Goal: Transaction & Acquisition: Purchase product/service

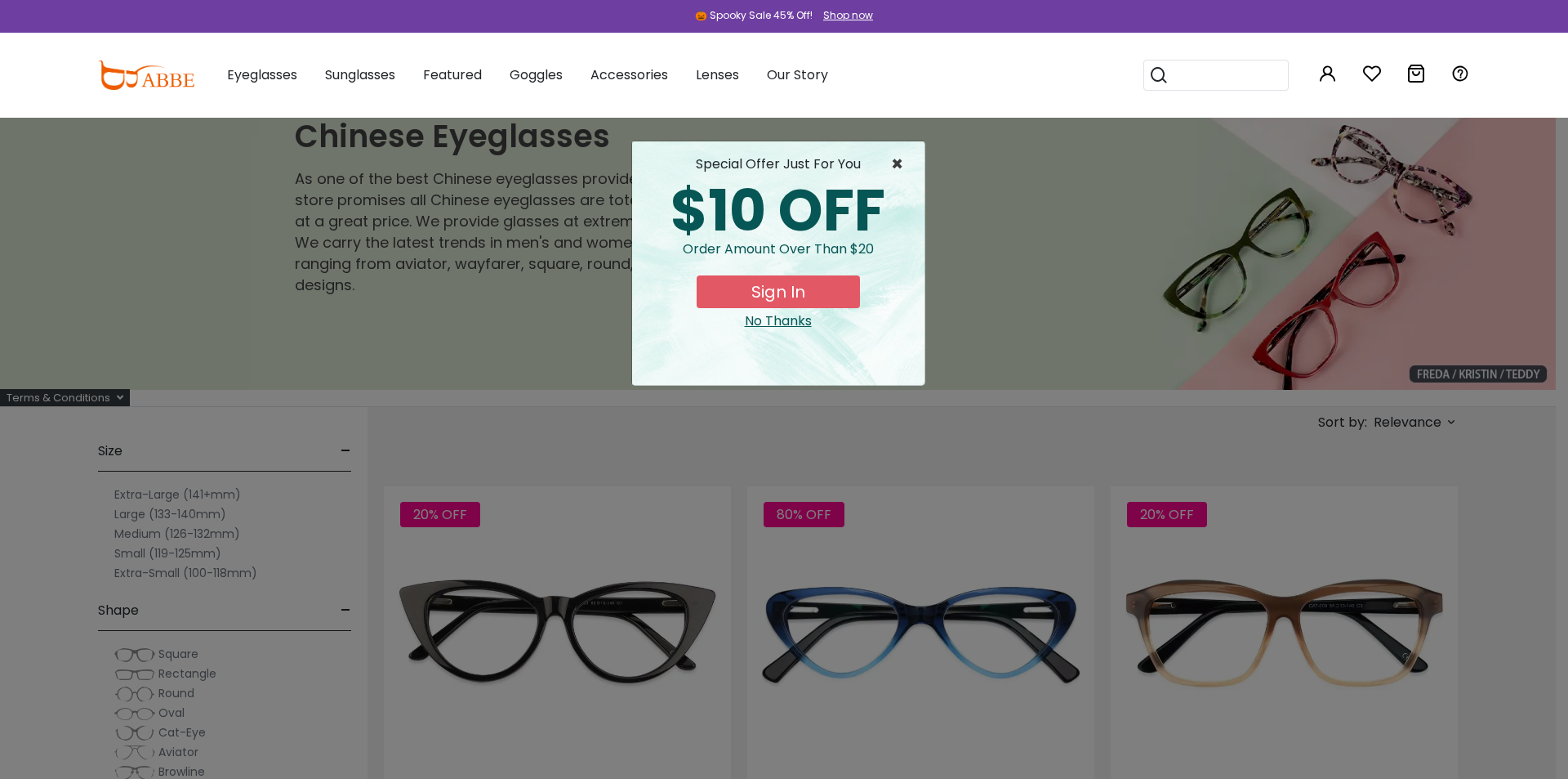
click at [895, 163] on span "×" at bounding box center [901, 164] width 20 height 19
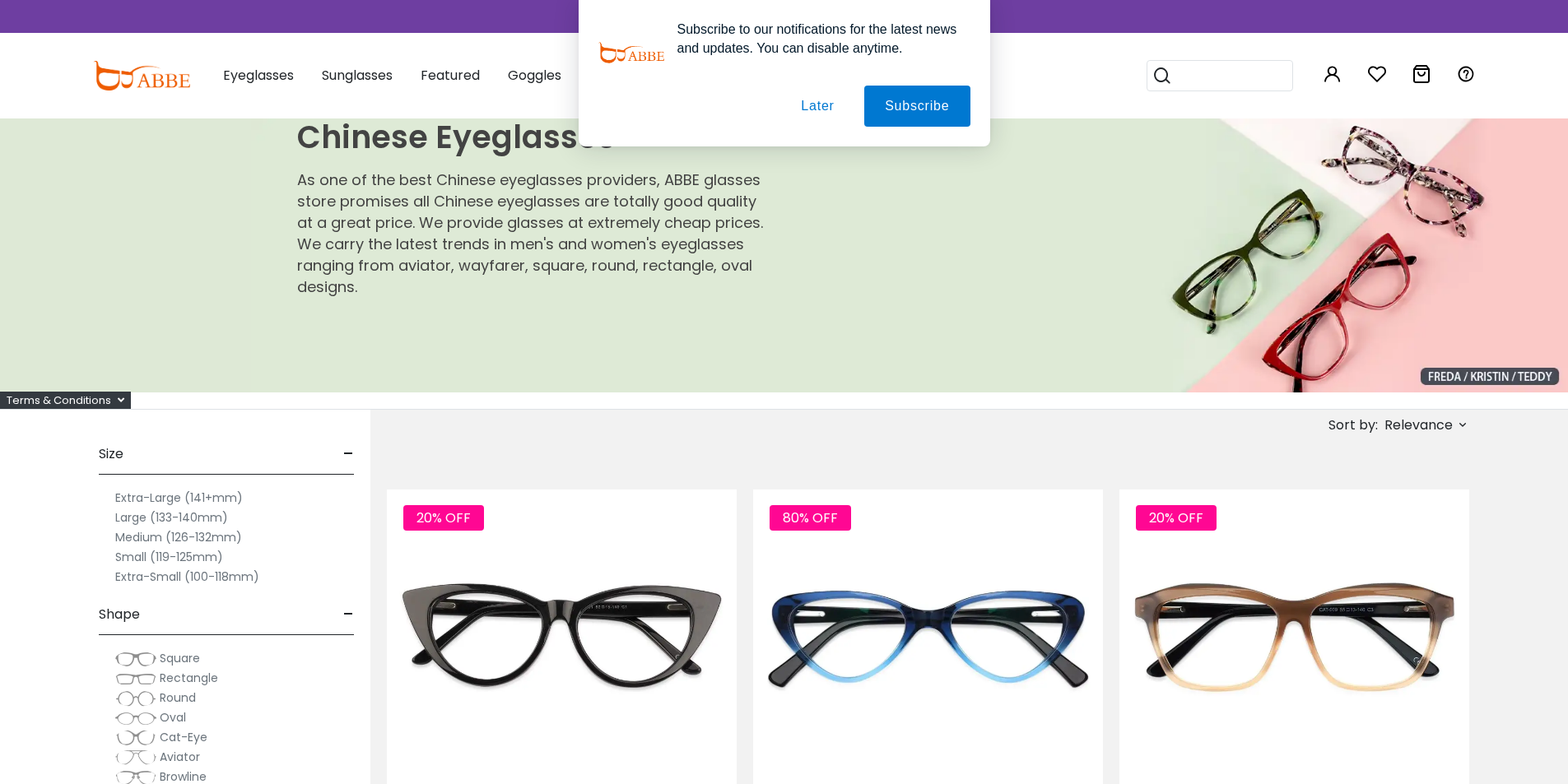
click at [820, 103] on button "Later" at bounding box center [817, 106] width 74 height 41
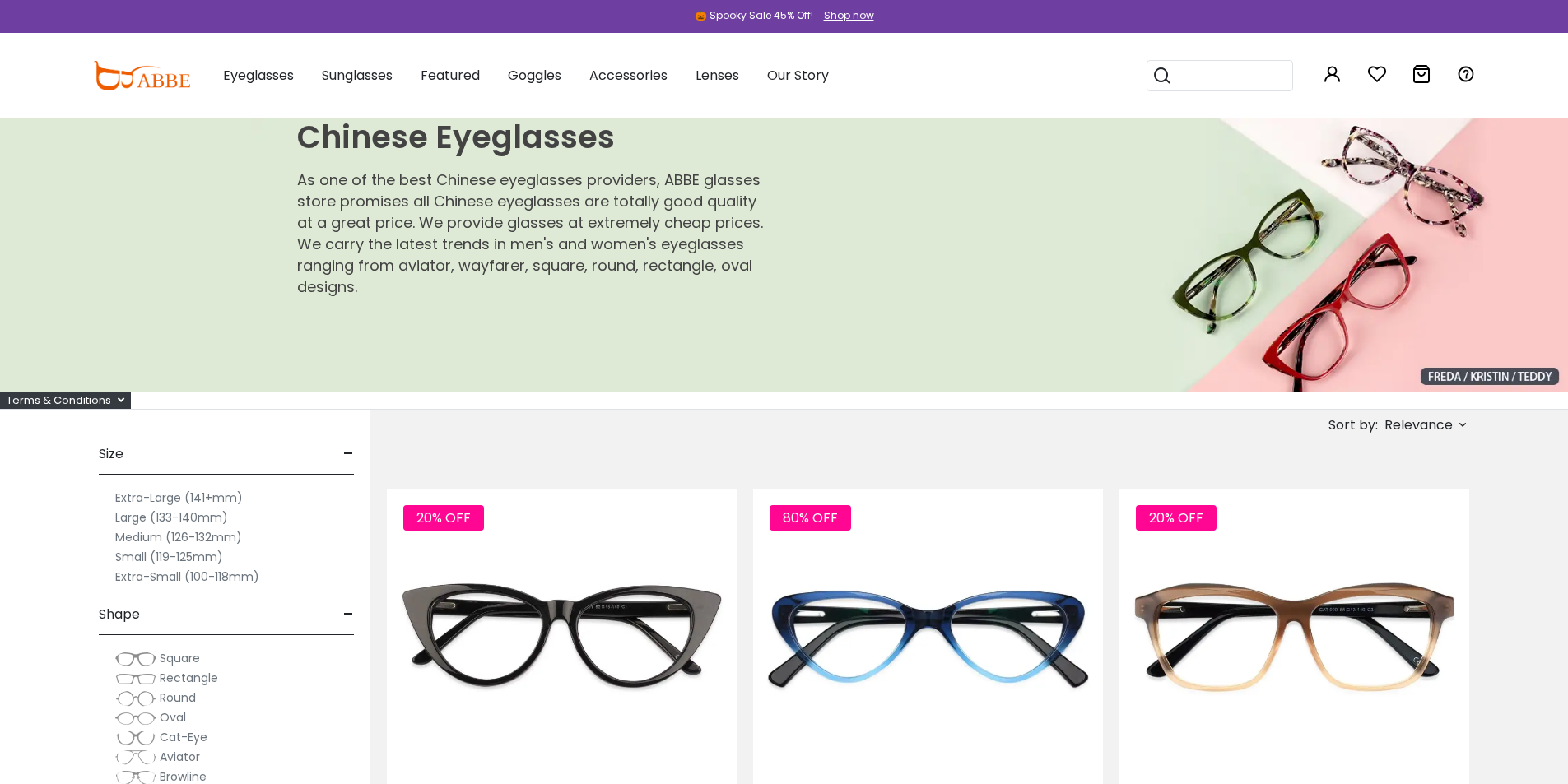
click at [135, 517] on label "Large (133-140mm)" at bounding box center [171, 516] width 113 height 19
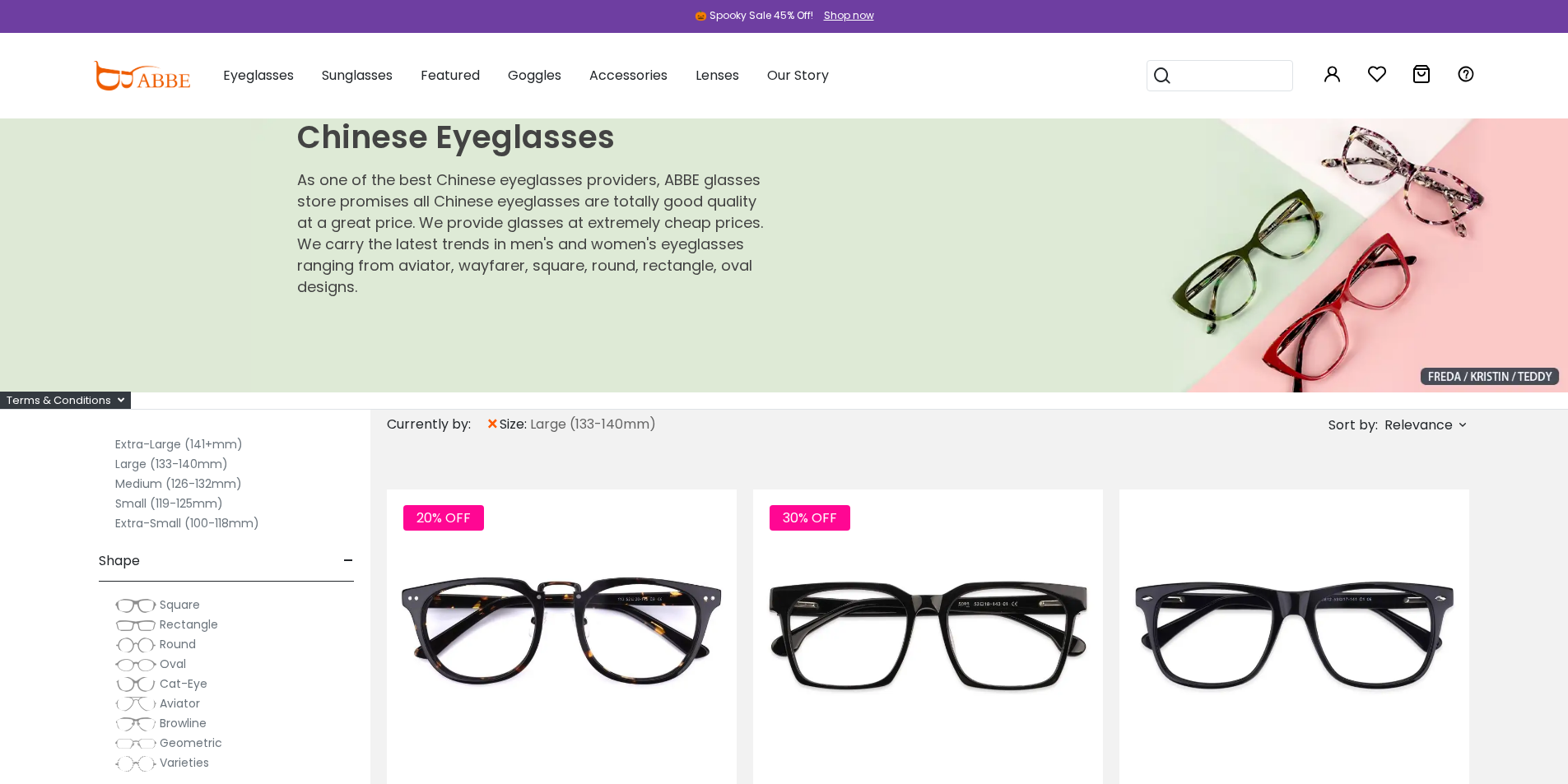
scroll to position [206, 0]
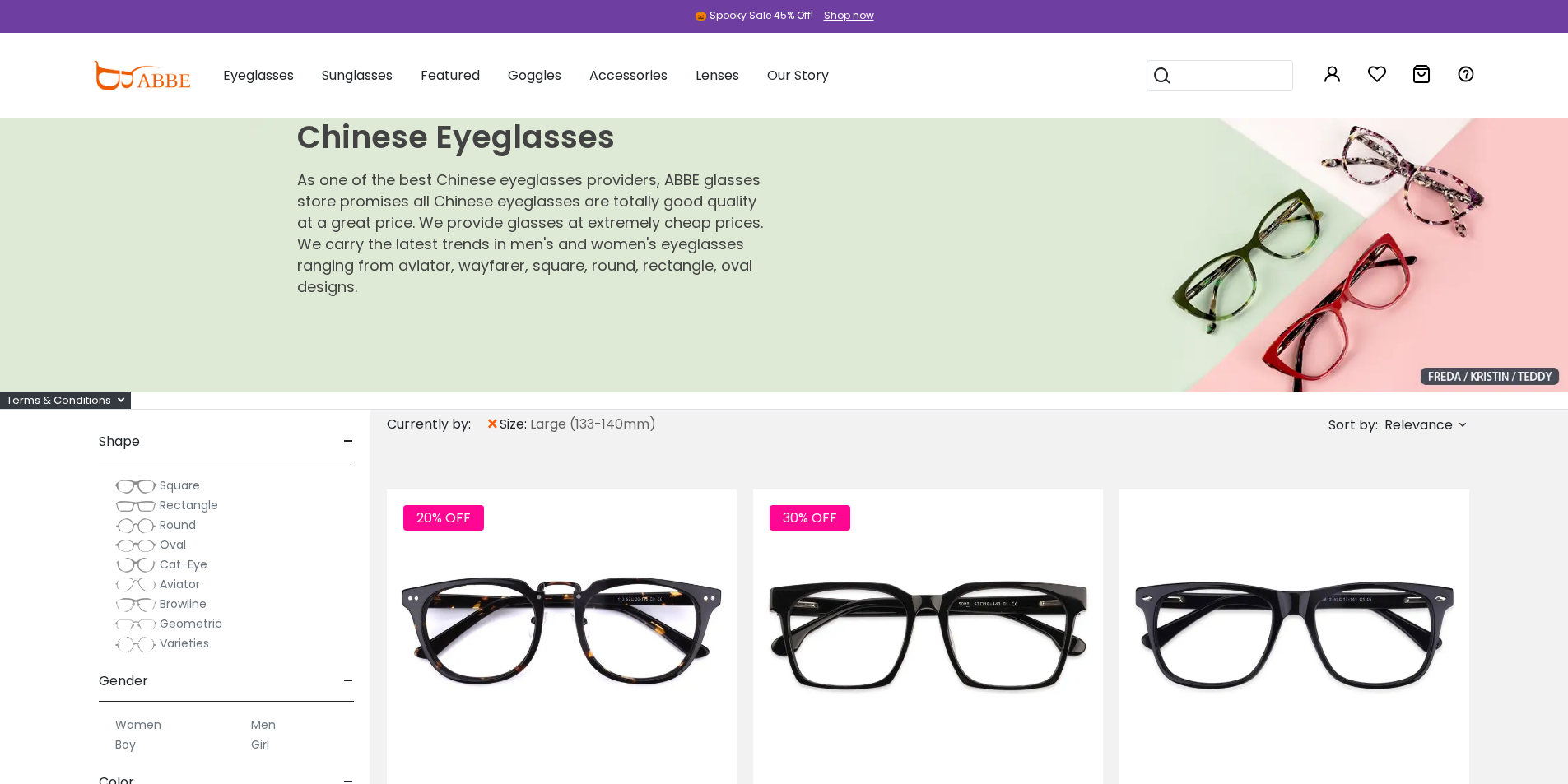
click at [182, 503] on span "Rectangle" at bounding box center [188, 505] width 58 height 16
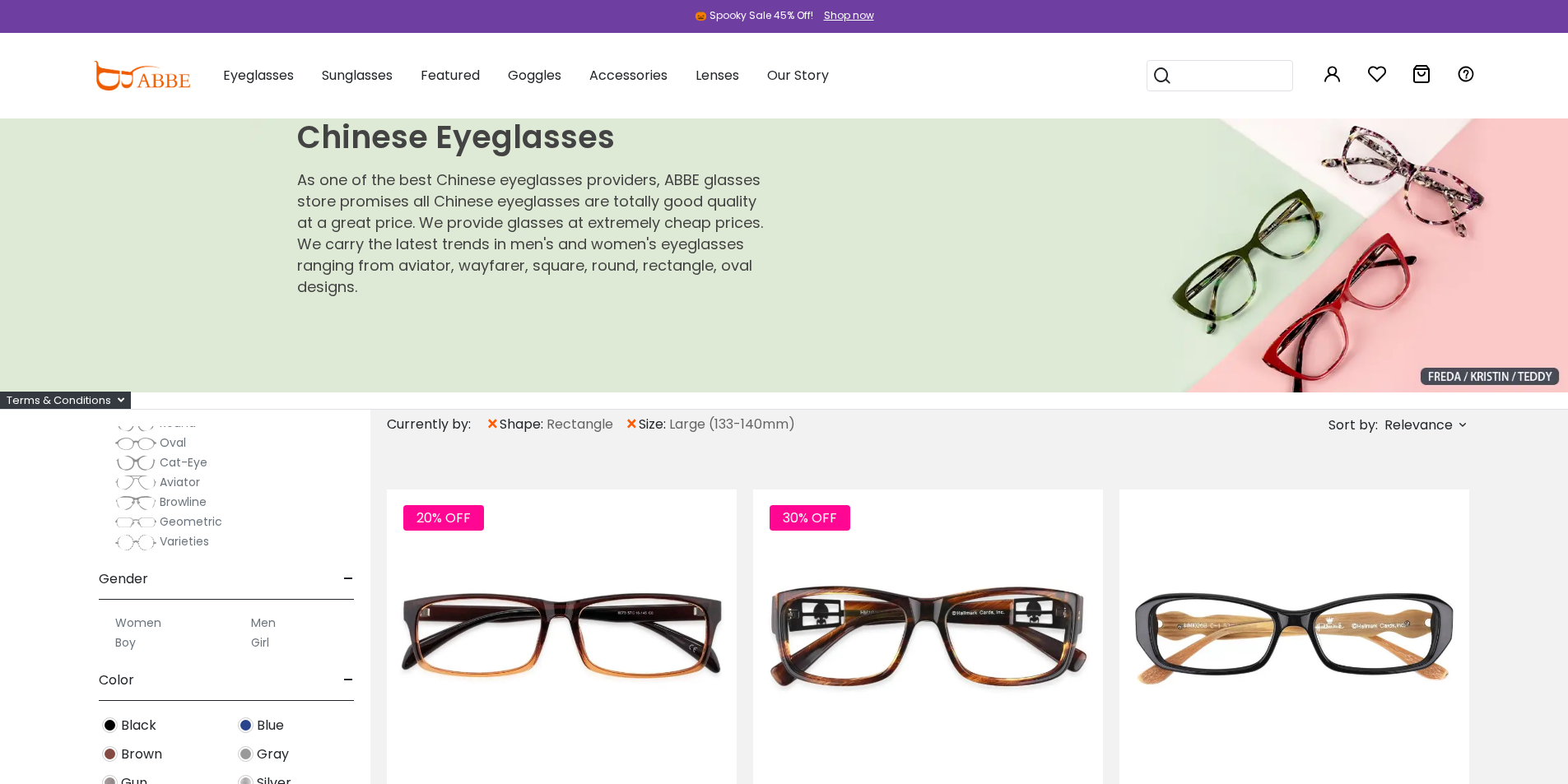
scroll to position [308, 0]
click at [258, 621] on label "Men" at bounding box center [263, 621] width 25 height 19
click at [266, 624] on label "Men" at bounding box center [263, 621] width 25 height 19
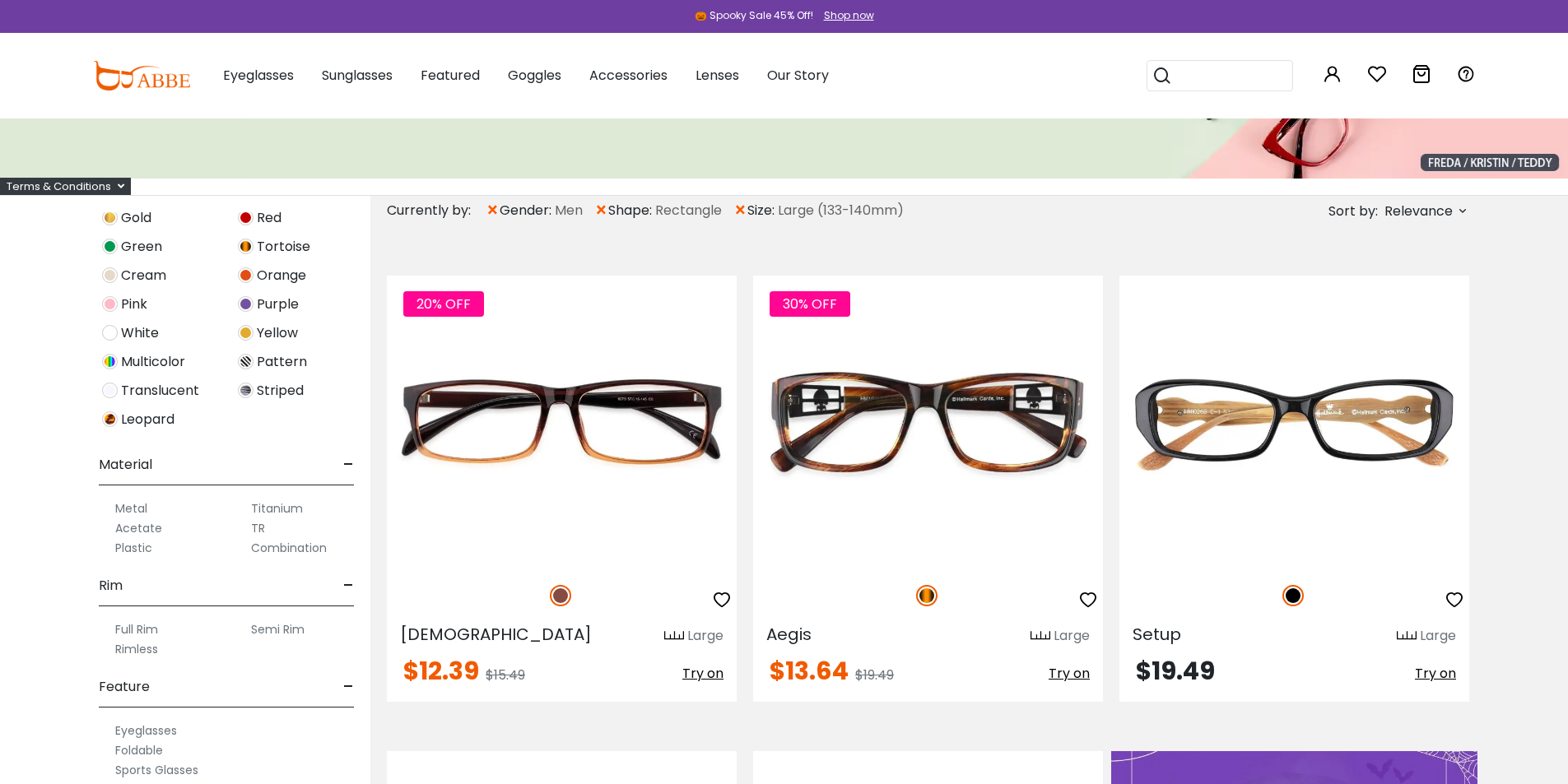
scroll to position [226, 0]
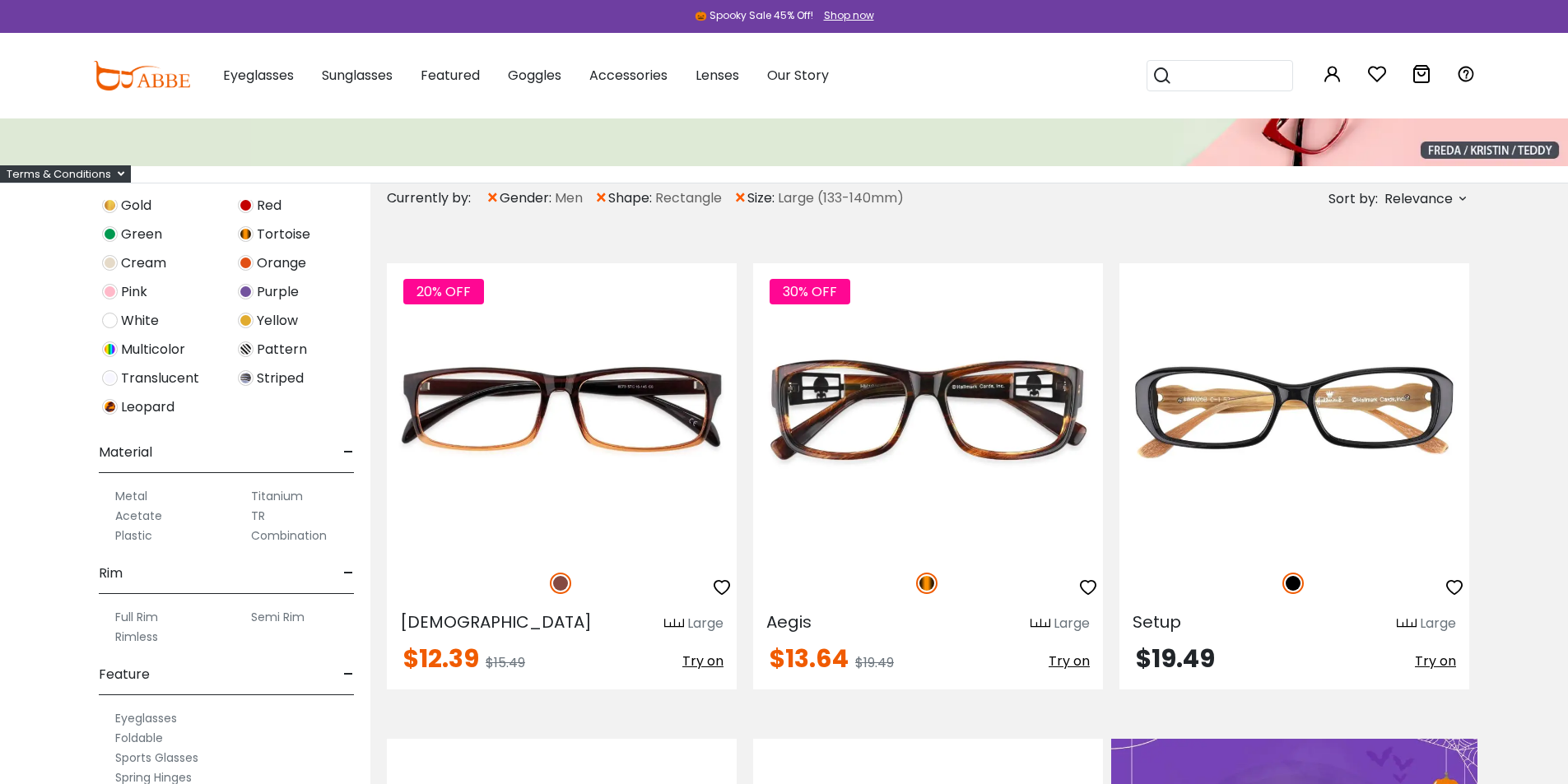
click at [143, 618] on label "Full Rim" at bounding box center [136, 616] width 43 height 19
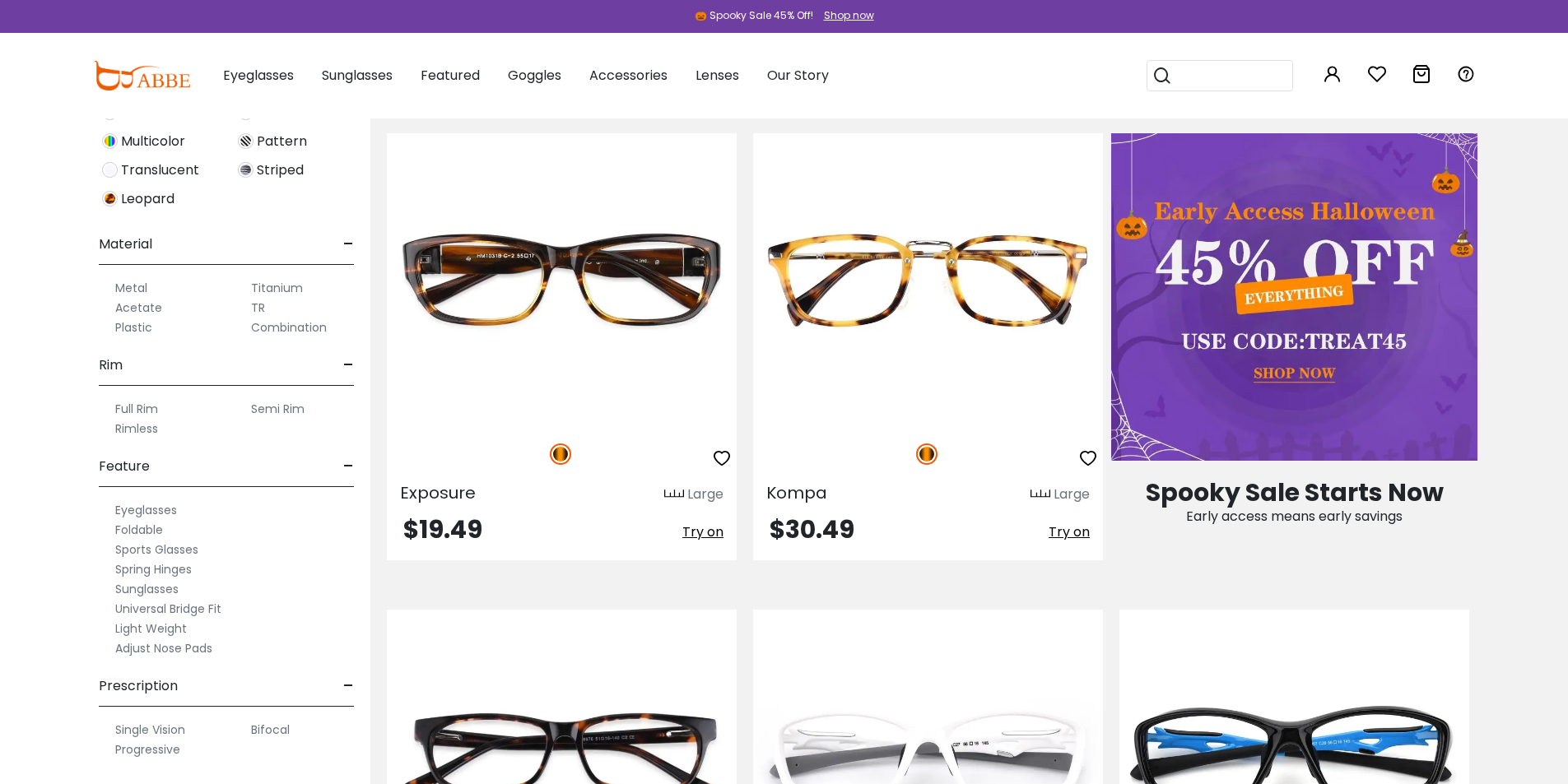
scroll to position [864, 0]
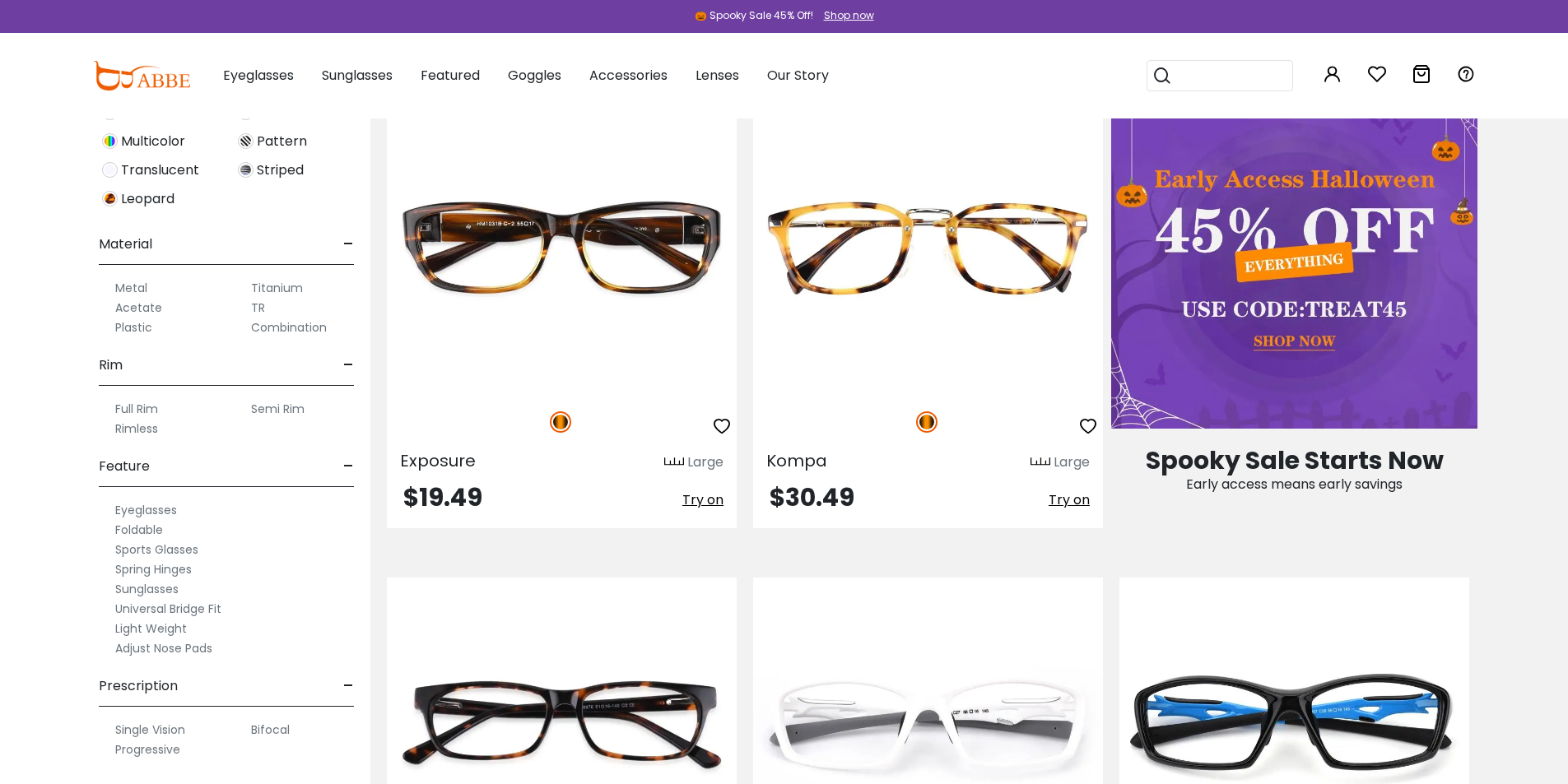
click at [153, 589] on label "Sunglasses" at bounding box center [147, 588] width 64 height 19
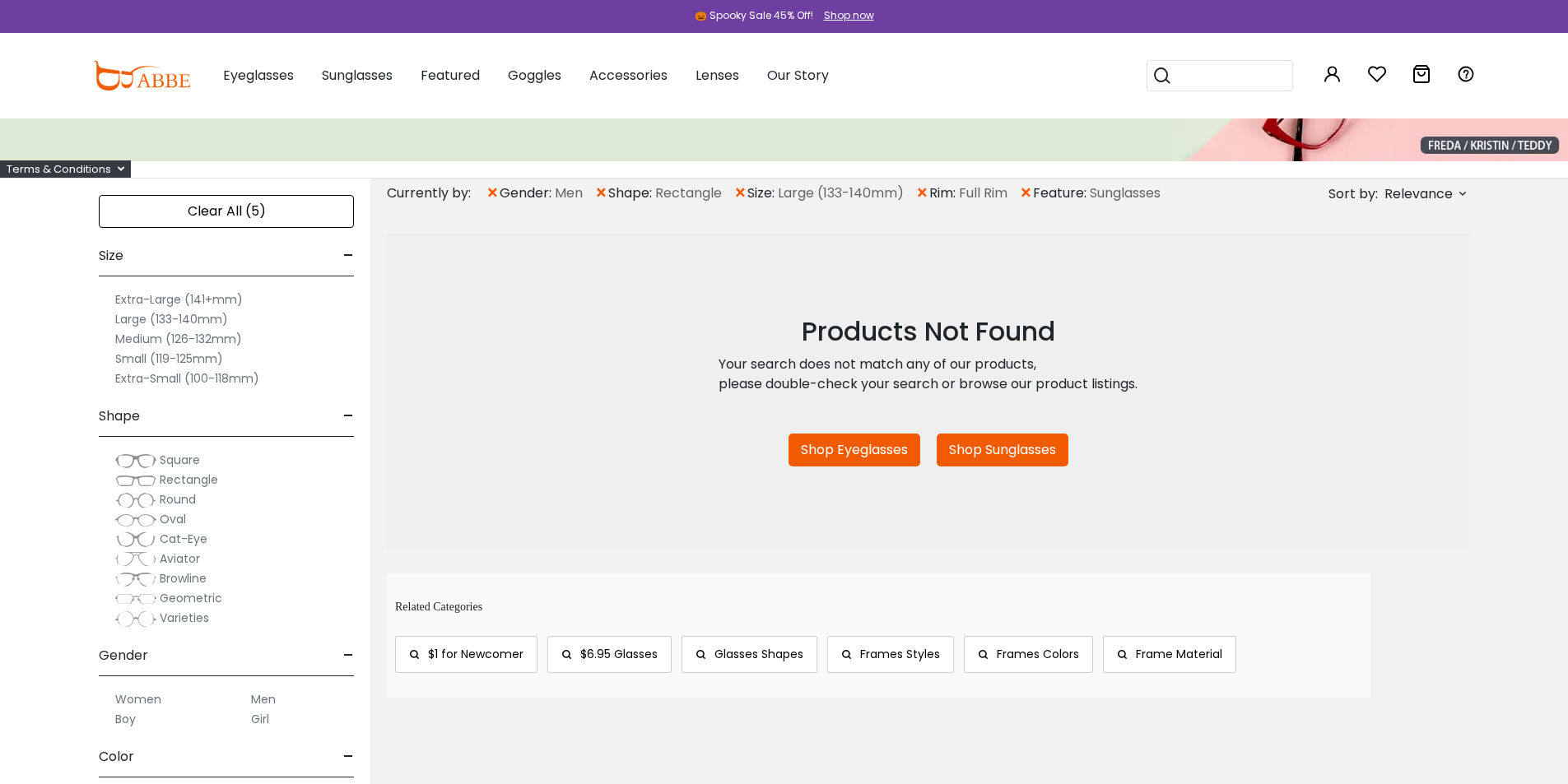
scroll to position [82, 0]
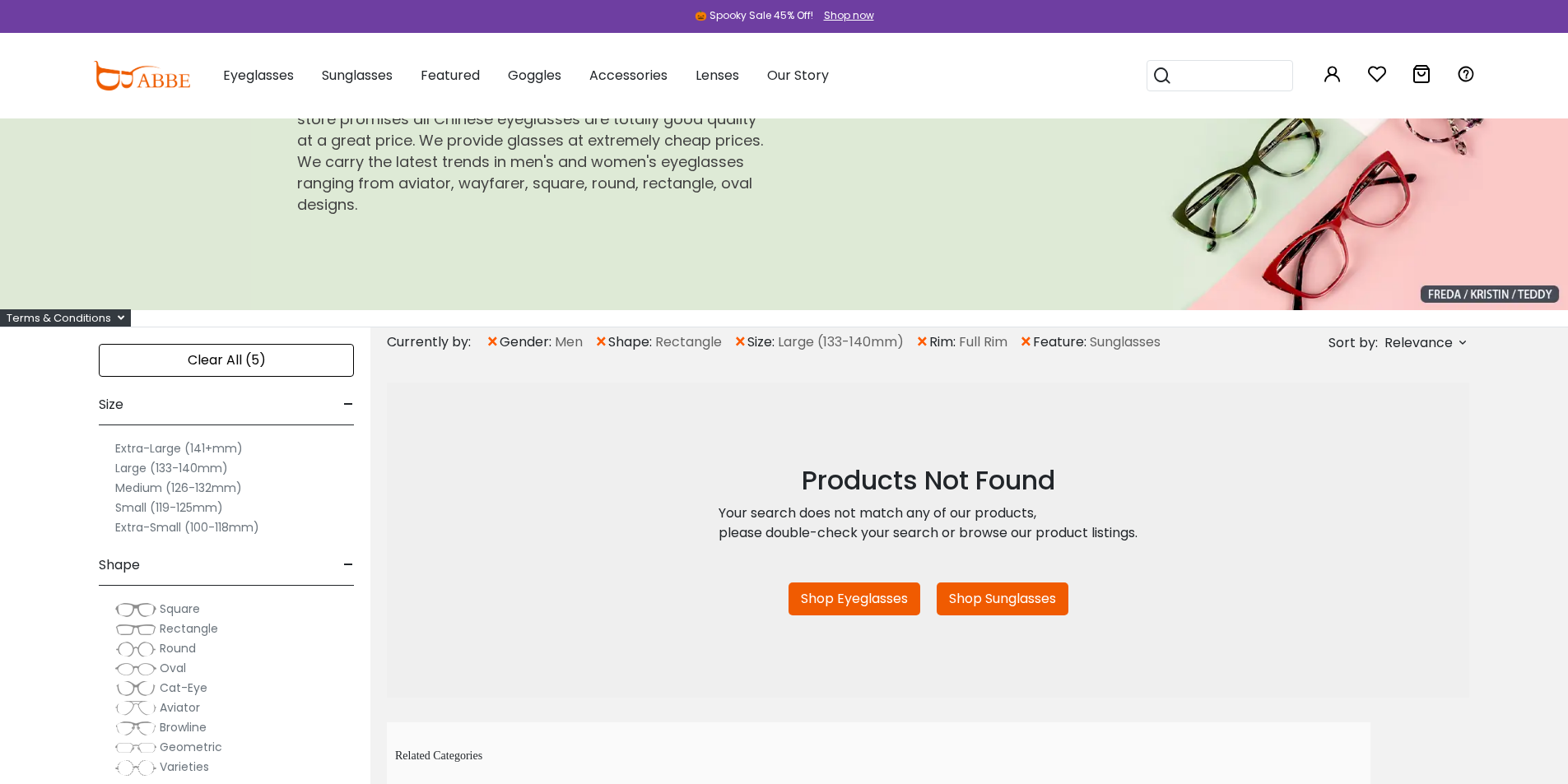
click at [921, 342] on span "×" at bounding box center [922, 342] width 14 height 30
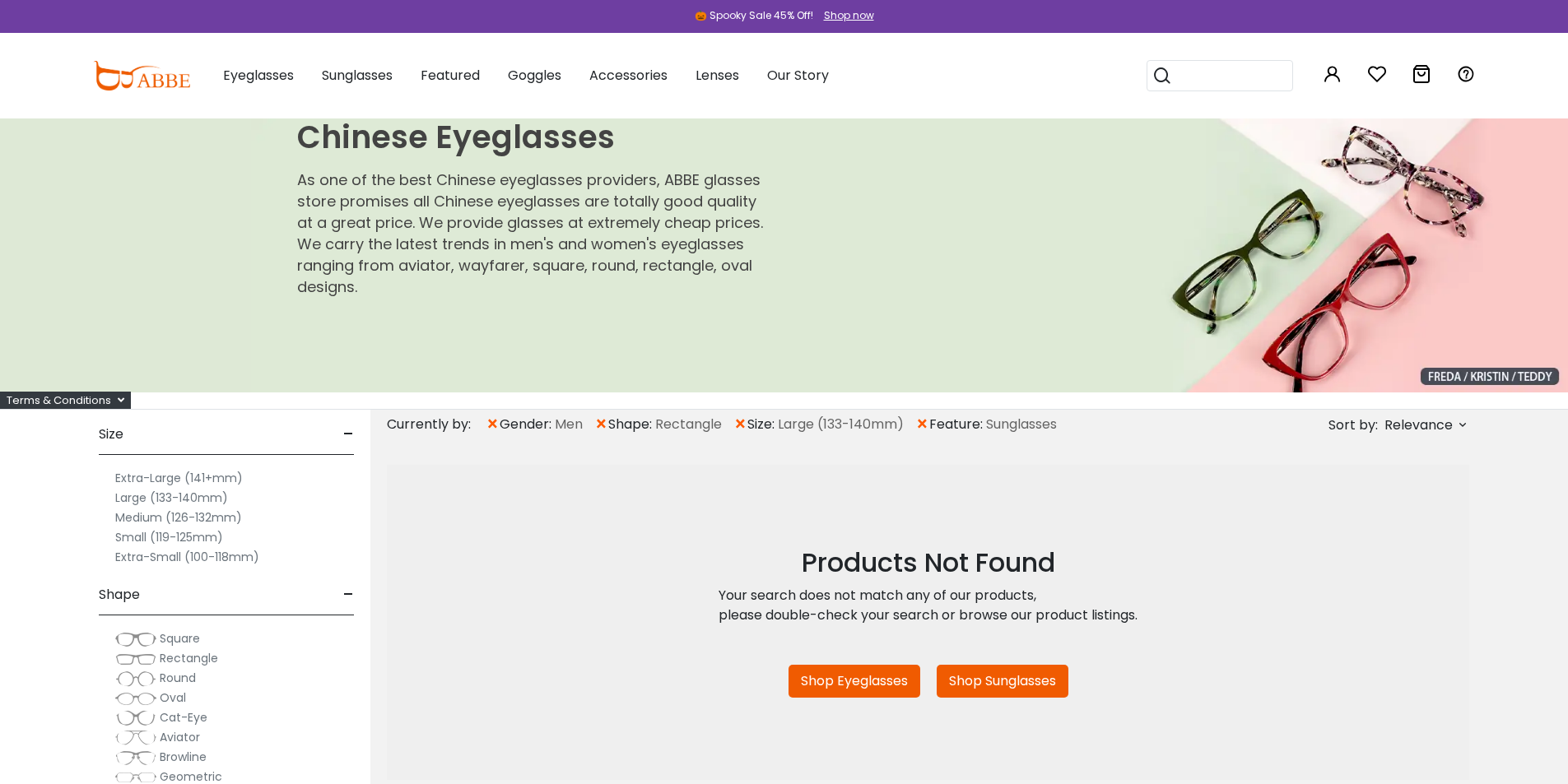
scroll to position [102, 0]
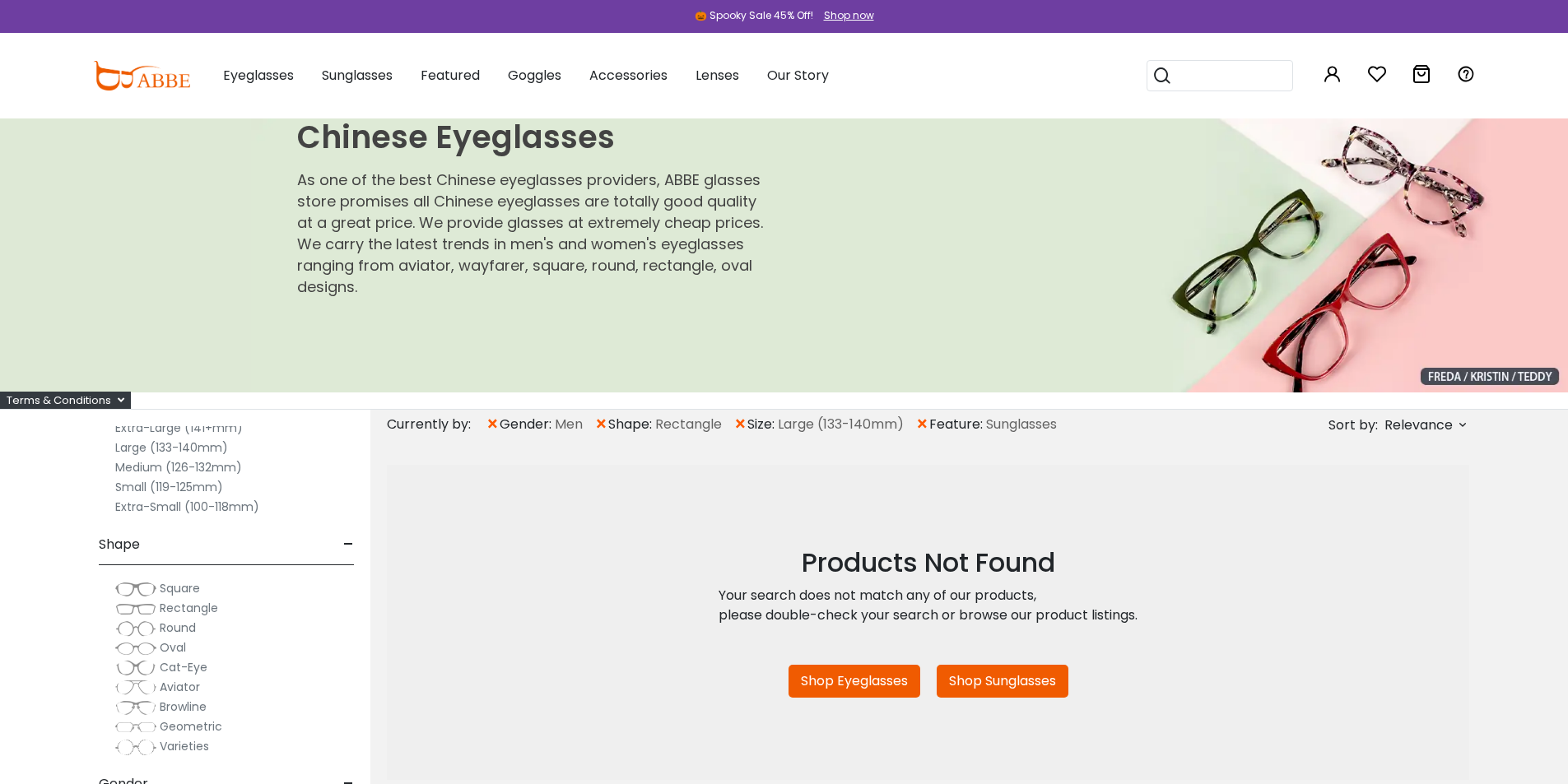
click at [170, 589] on span "Square" at bounding box center [180, 588] width 41 height 16
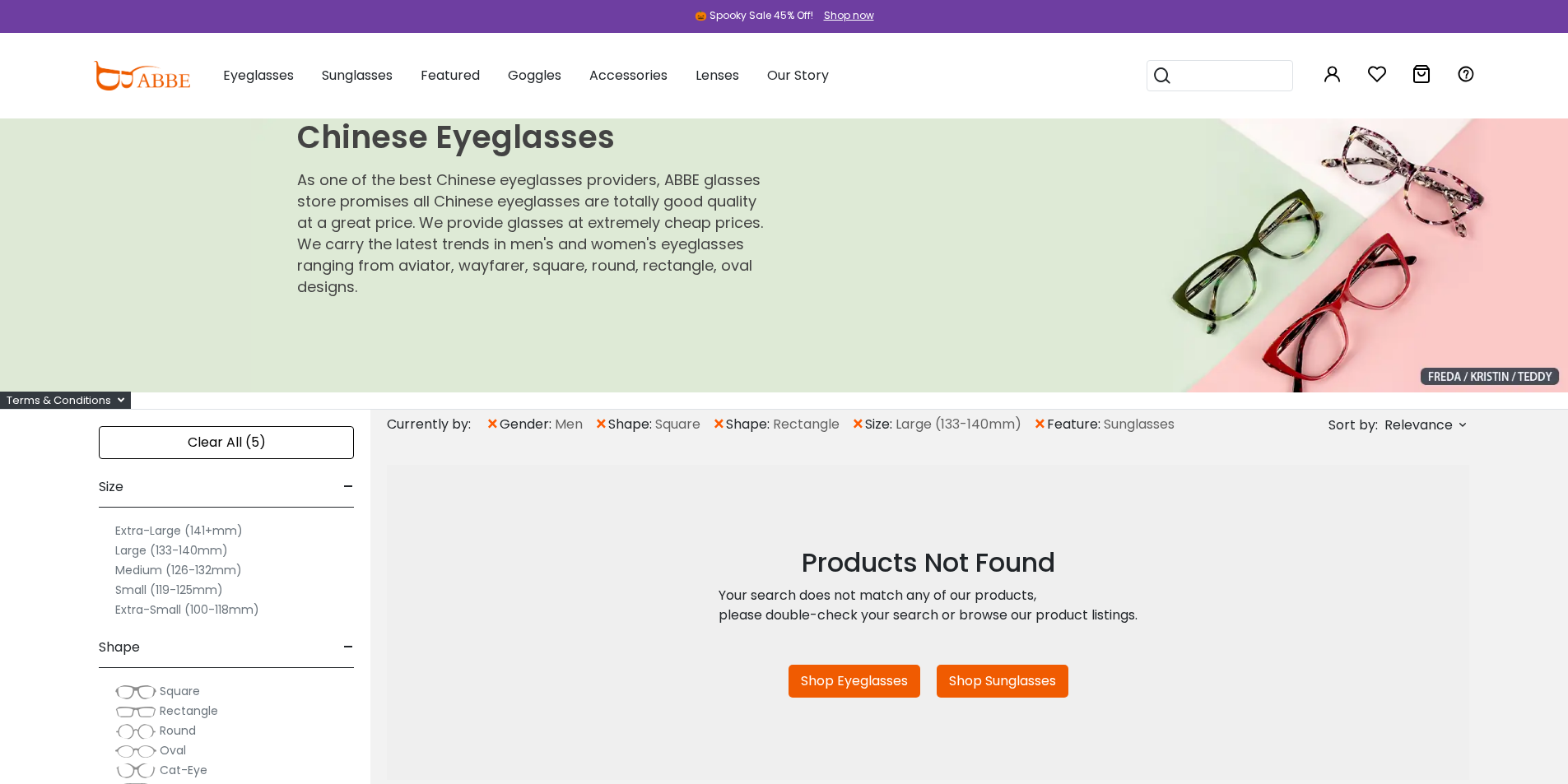
click at [721, 423] on span "×" at bounding box center [718, 424] width 14 height 30
click at [906, 425] on span "×" at bounding box center [900, 424] width 14 height 30
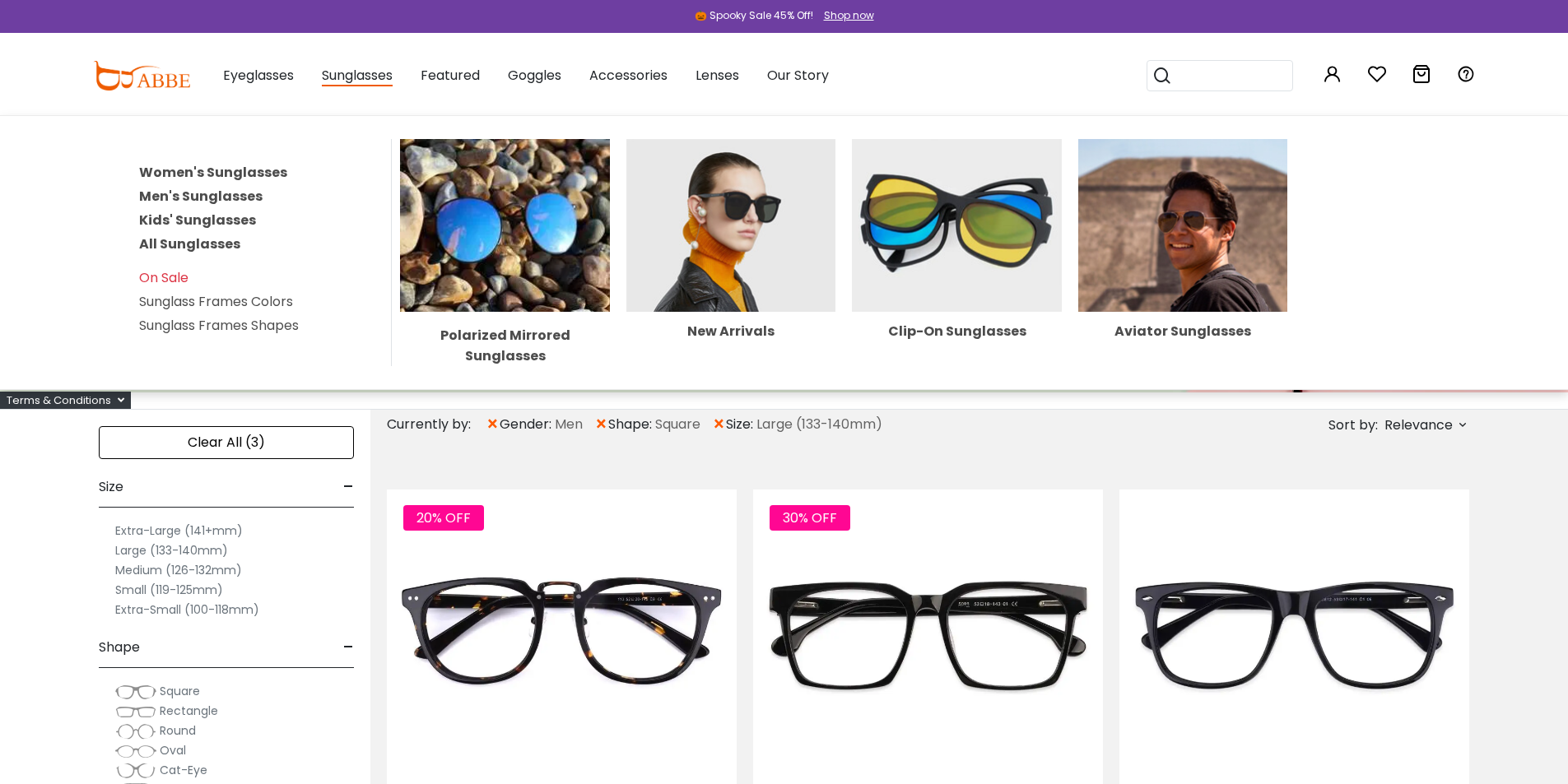
click at [235, 197] on link "Men's Sunglasses" at bounding box center [201, 196] width 124 height 19
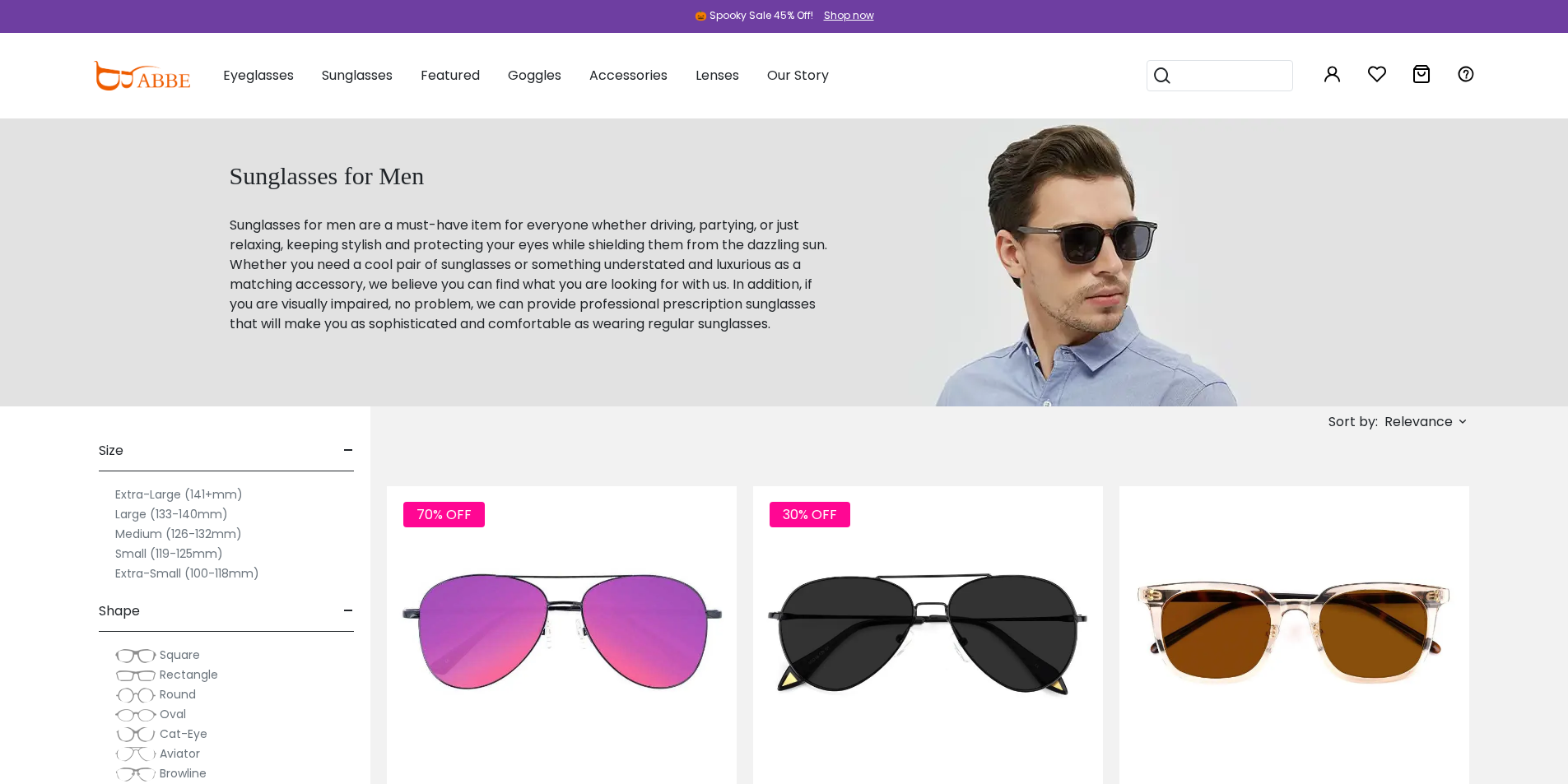
click at [132, 514] on label "Large (133-140mm)" at bounding box center [171, 513] width 113 height 19
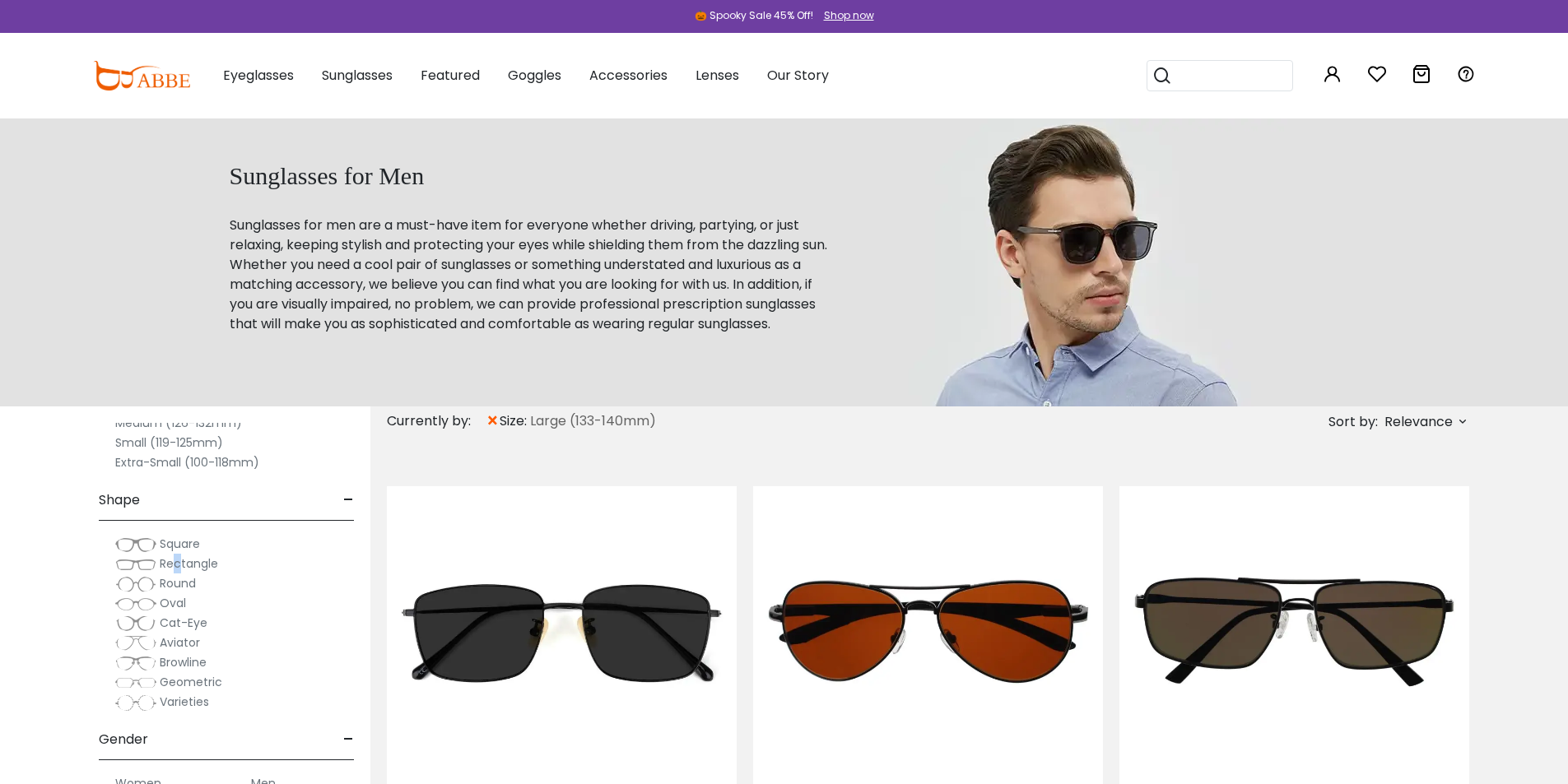
click at [178, 566] on span "Rectangle" at bounding box center [188, 563] width 58 height 16
click at [202, 565] on span "Rectangle" at bounding box center [188, 563] width 58 height 16
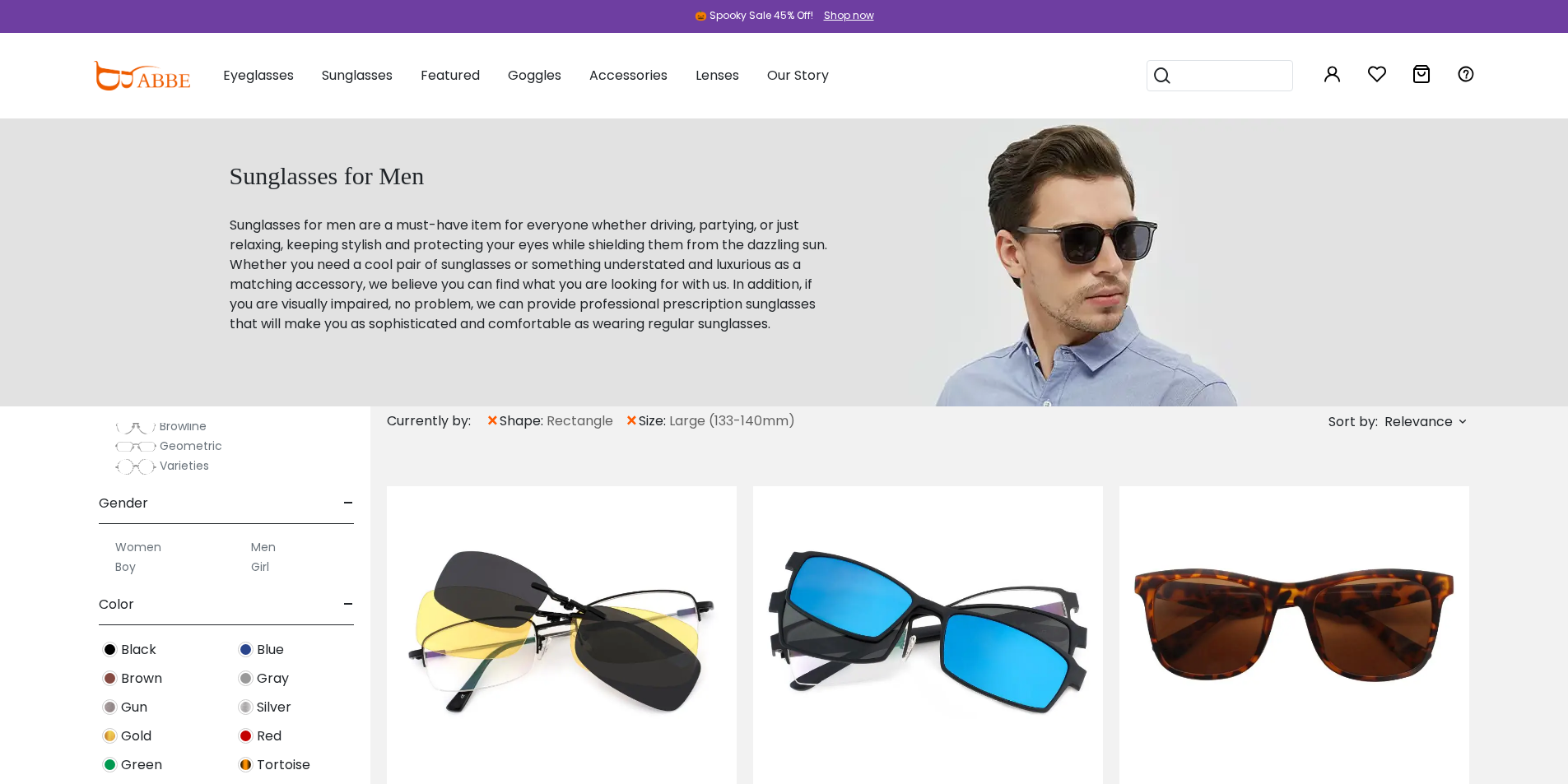
scroll to position [432, 0]
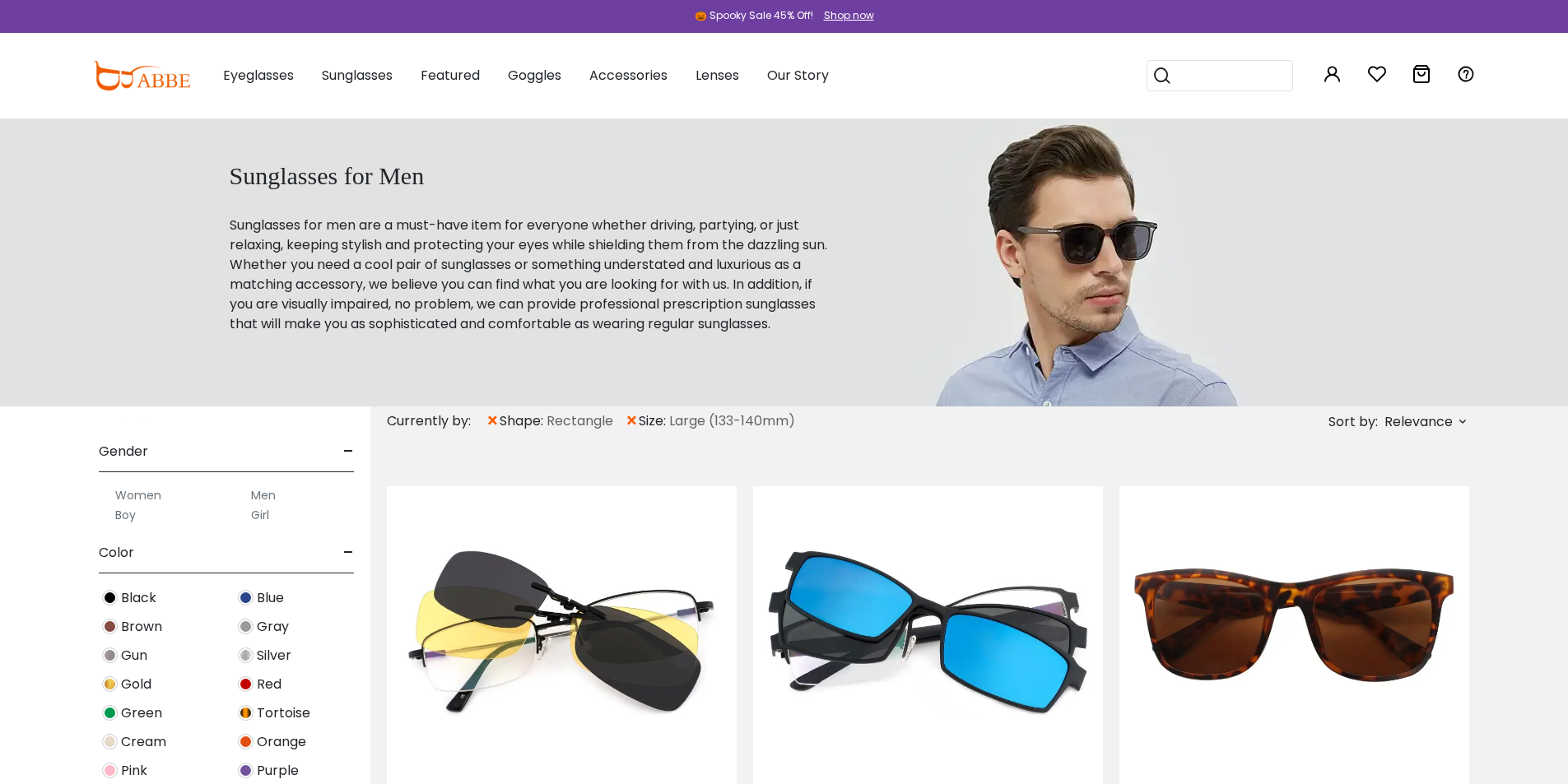
click at [262, 493] on label "Men" at bounding box center [263, 494] width 25 height 19
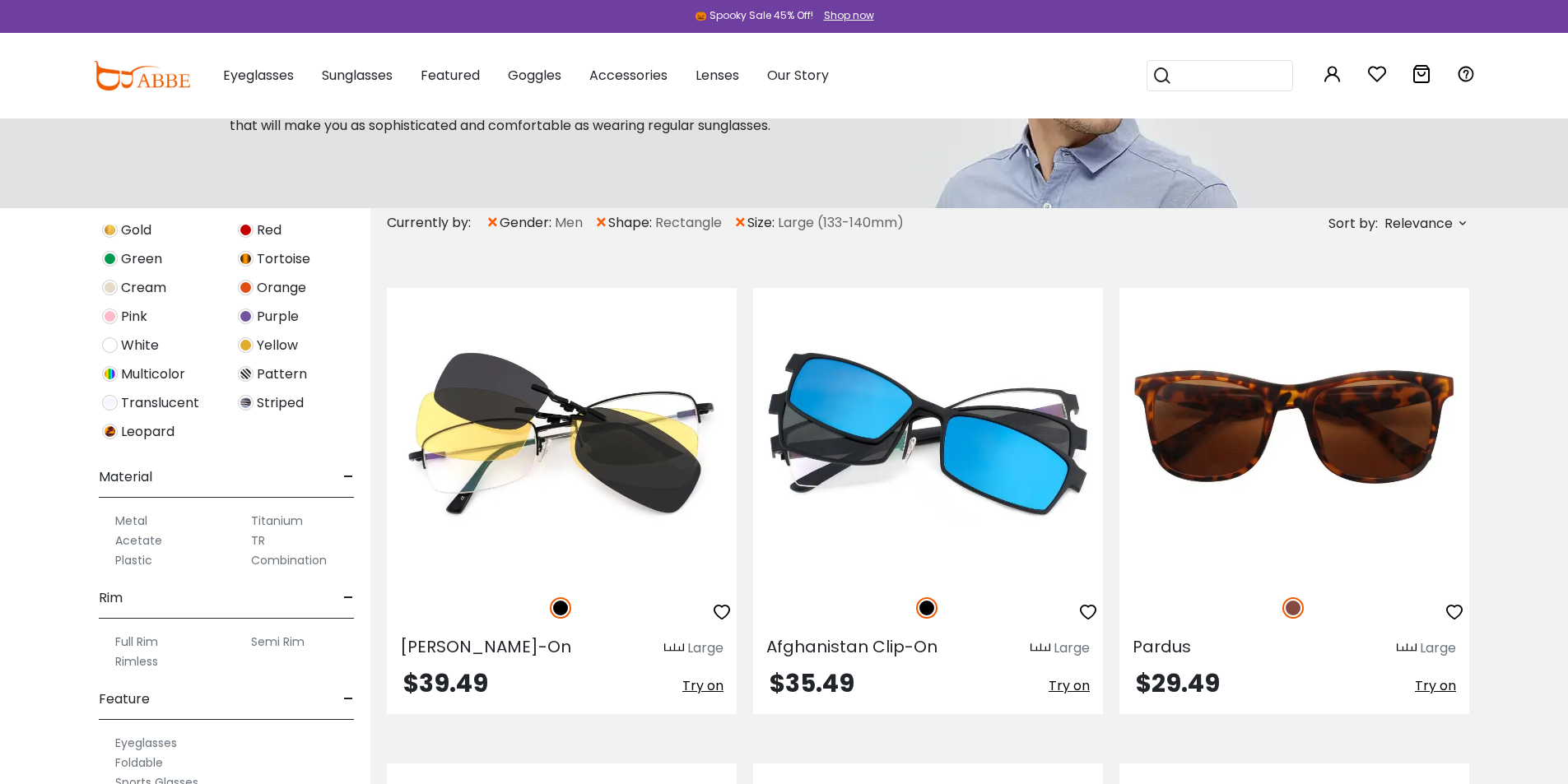
scroll to position [246, 0]
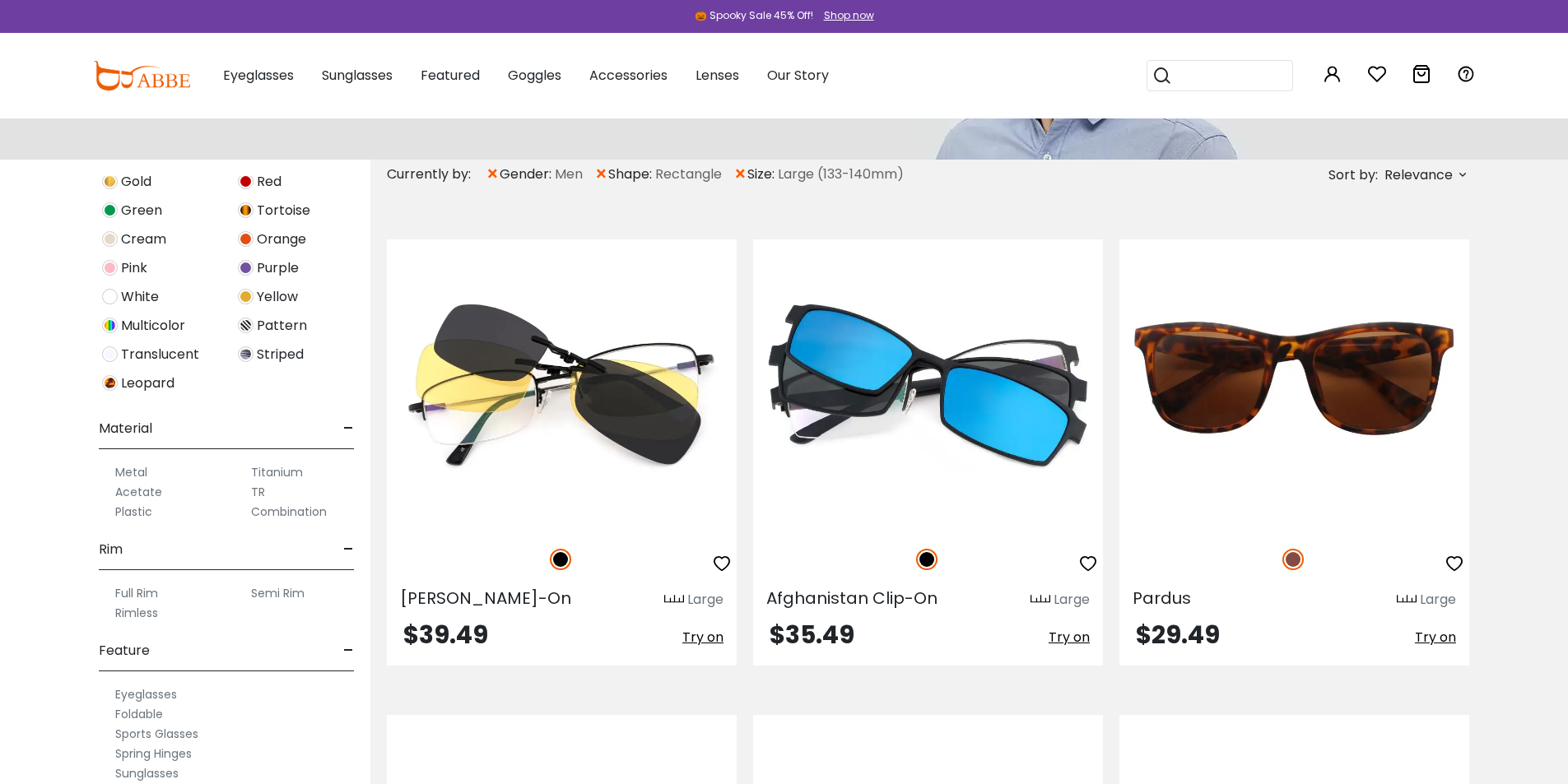
click at [148, 594] on label "Full Rim" at bounding box center [136, 593] width 43 height 19
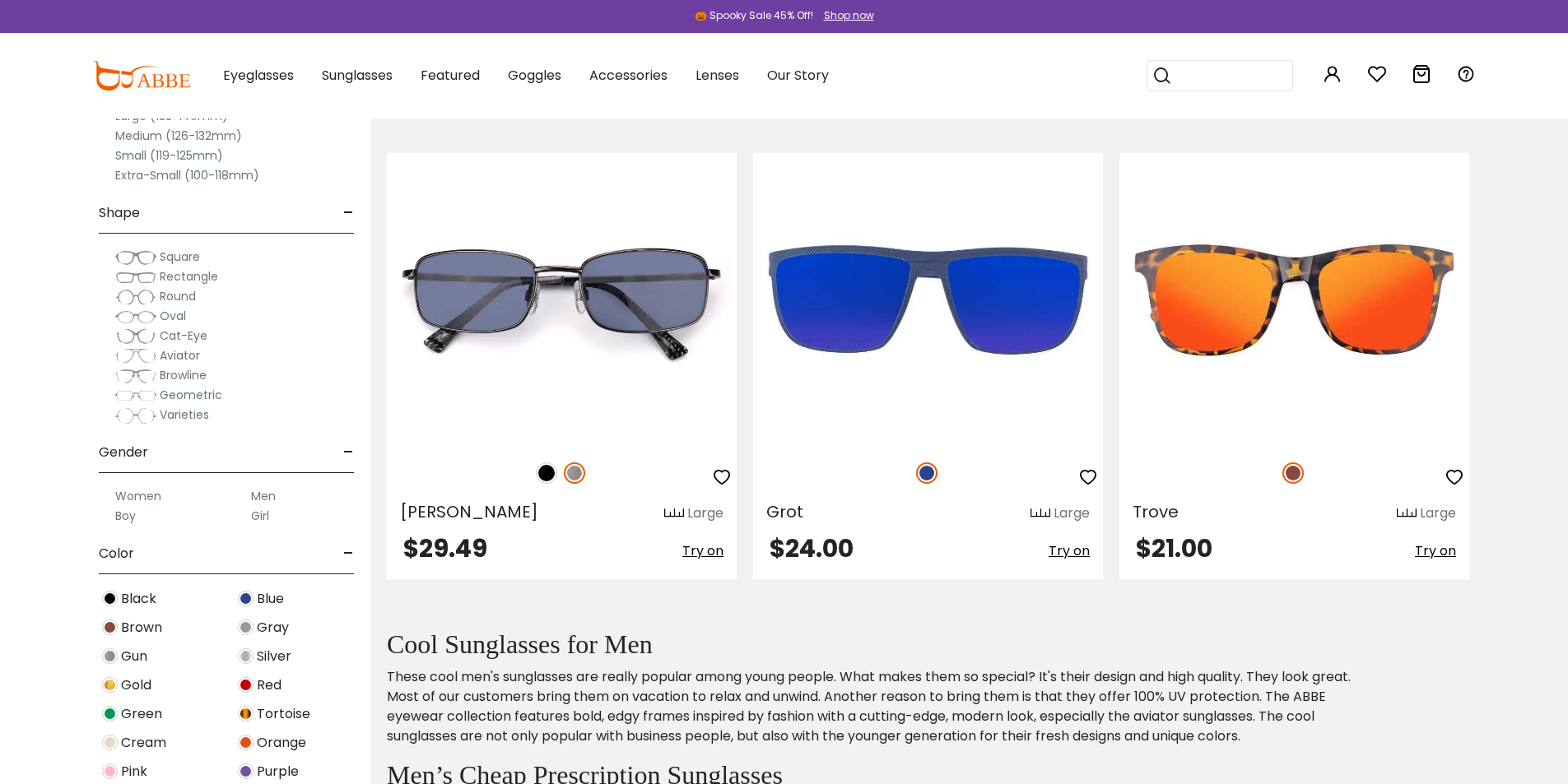
scroll to position [843, 0]
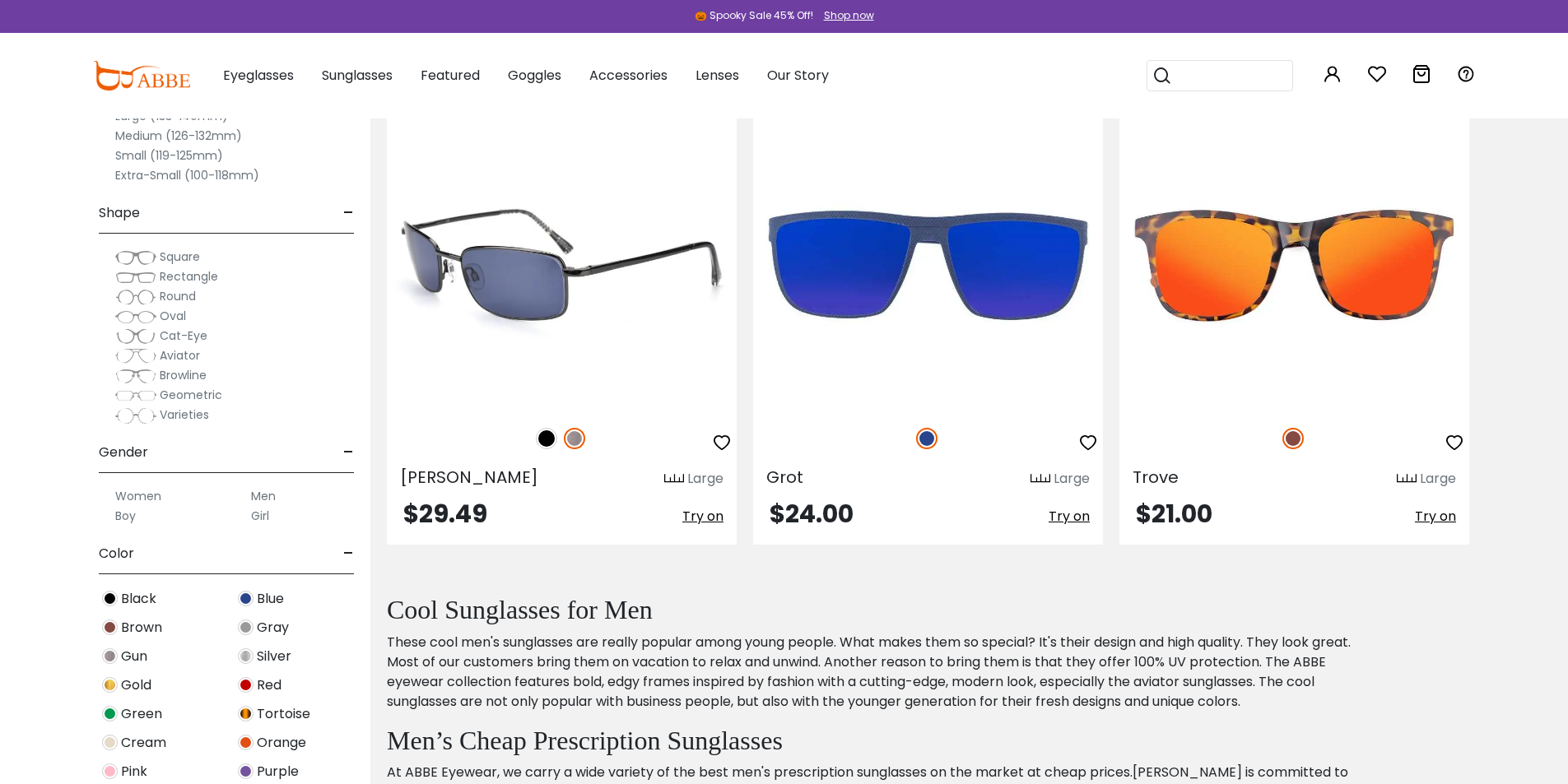
click at [546, 446] on img at bounding box center [546, 438] width 21 height 21
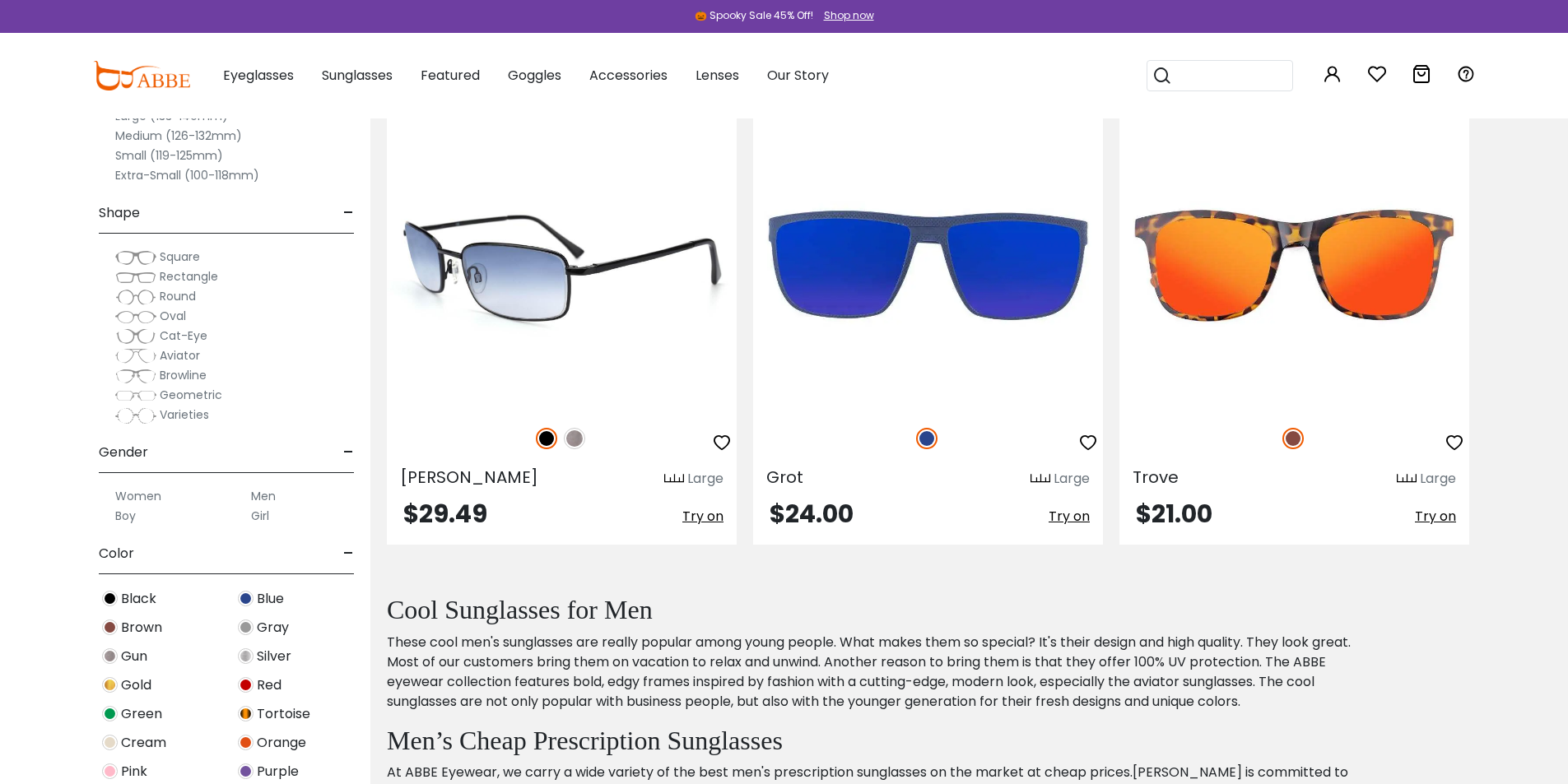
click at [573, 434] on img at bounding box center [573, 438] width 21 height 21
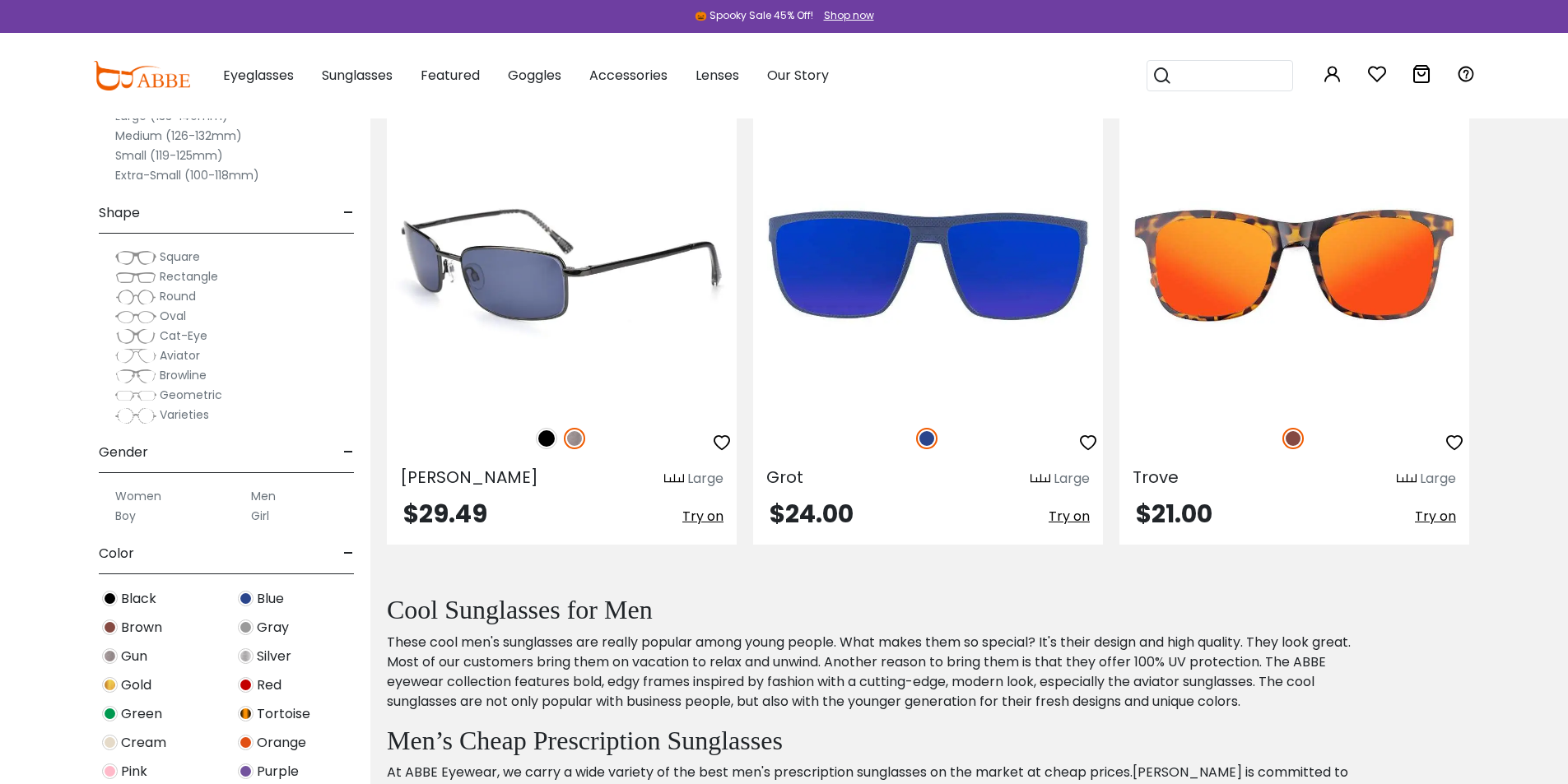
click at [544, 440] on img at bounding box center [546, 438] width 21 height 21
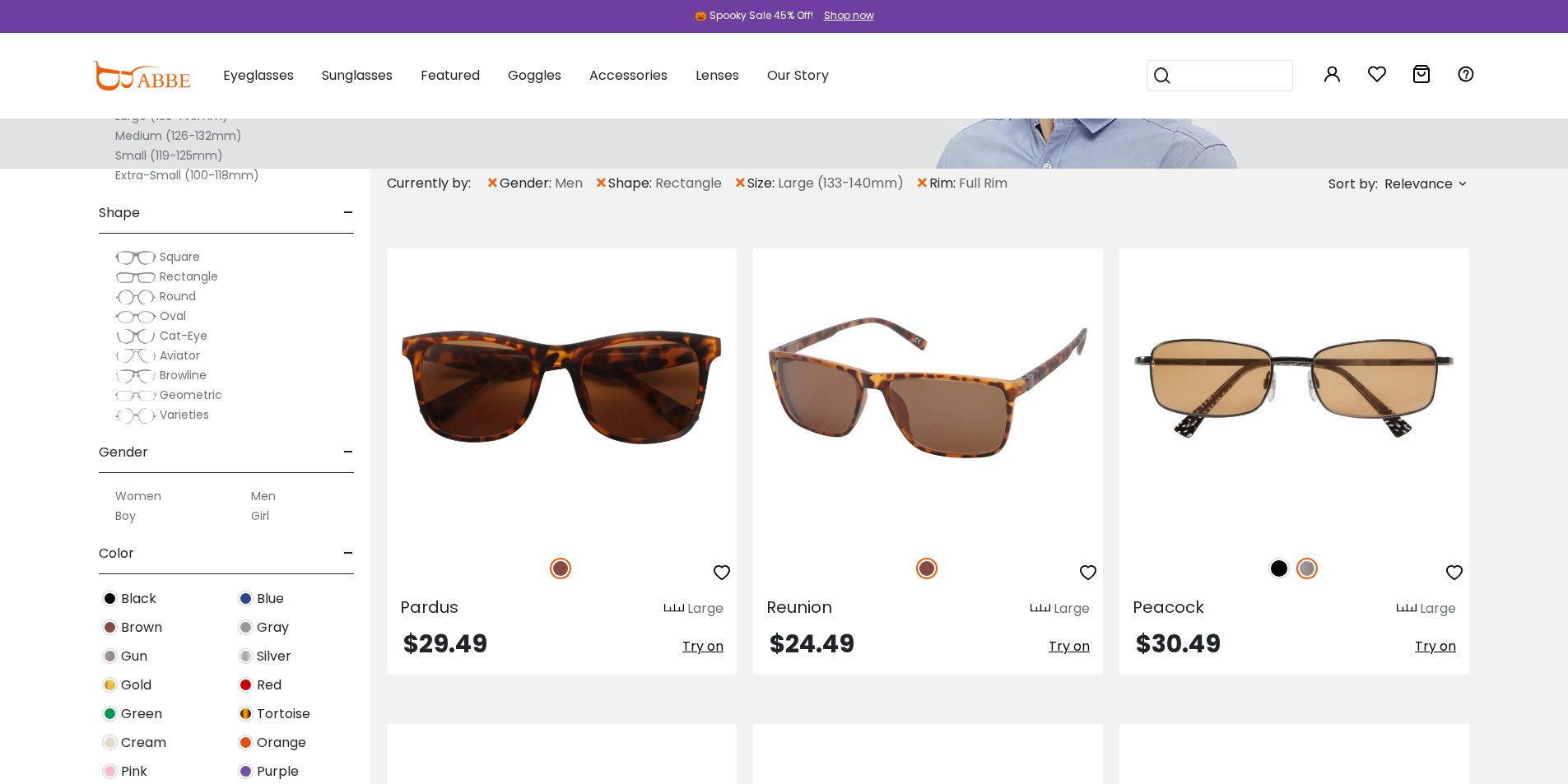
scroll to position [185, 0]
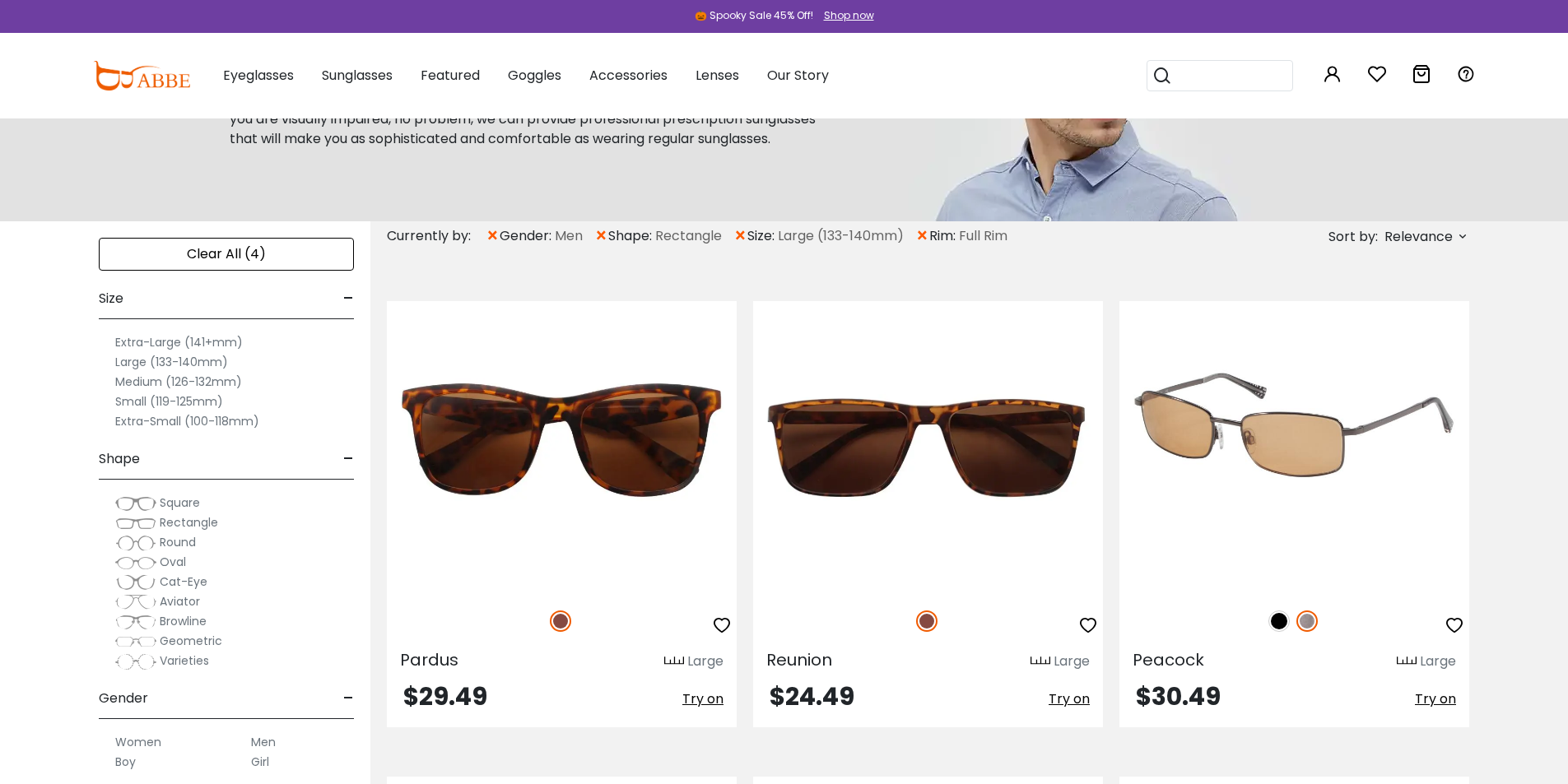
click at [1279, 621] on img at bounding box center [1278, 621] width 21 height 21
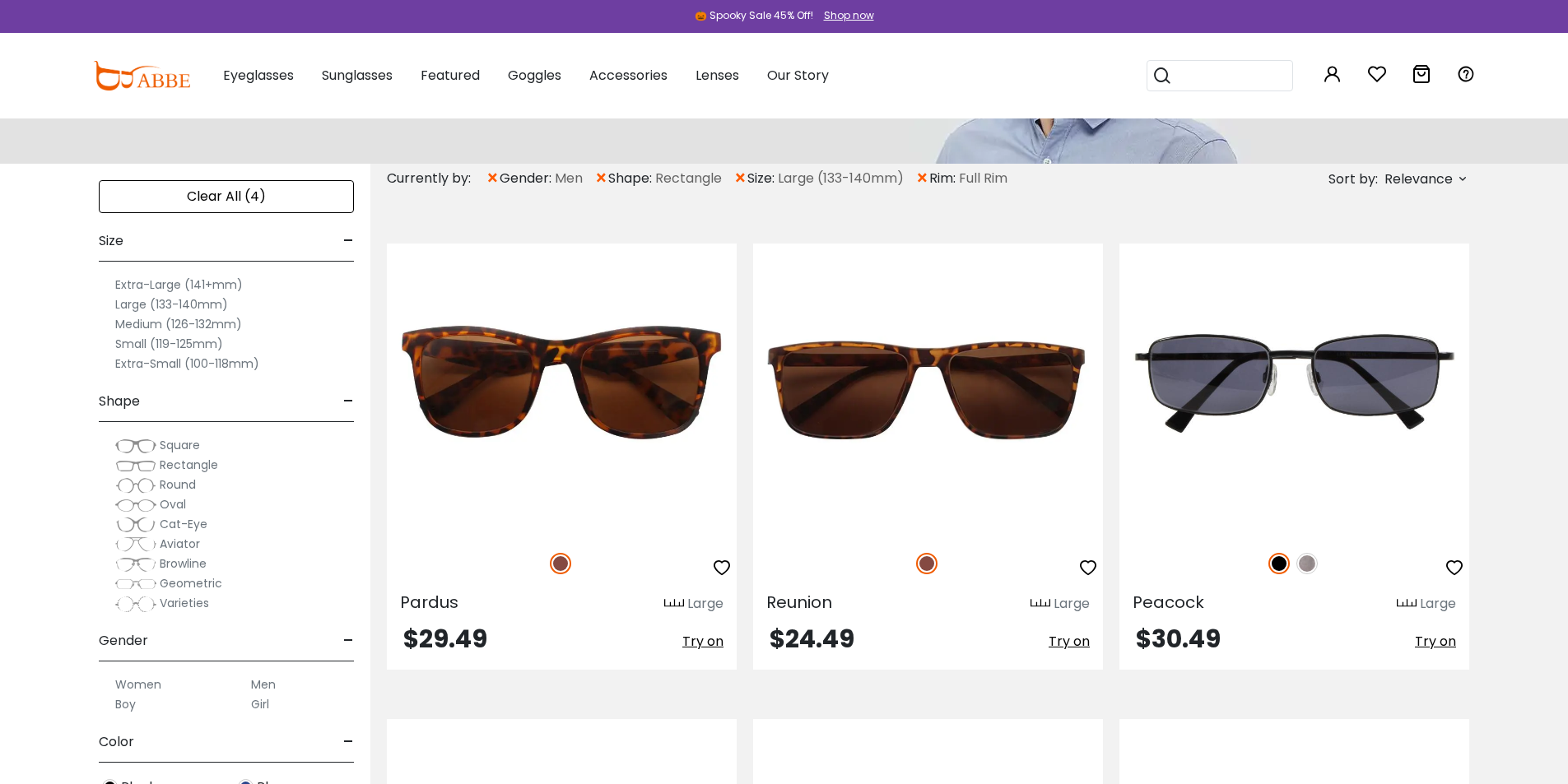
scroll to position [164, 0]
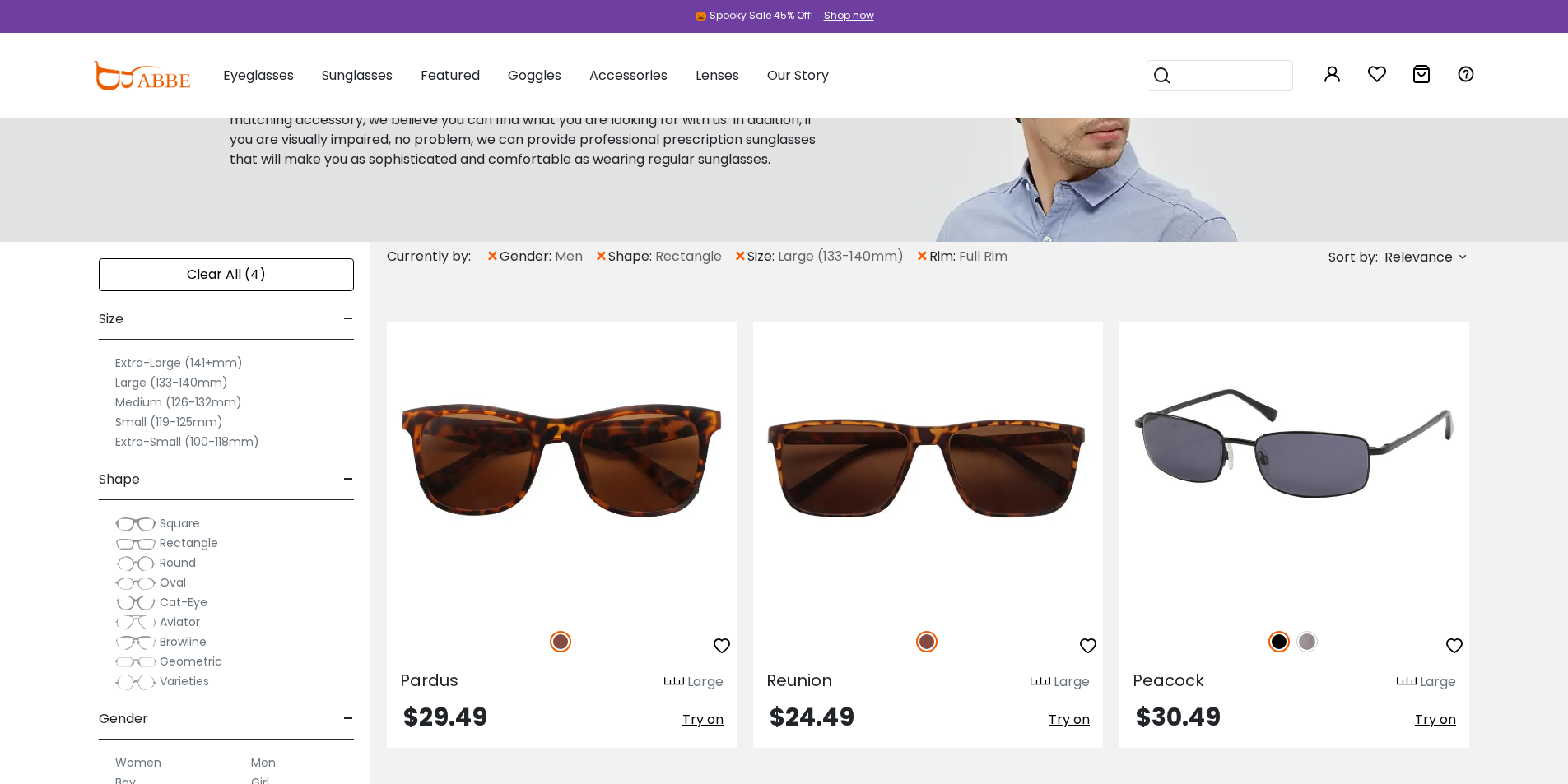
click at [1247, 535] on img at bounding box center [1294, 467] width 350 height 291
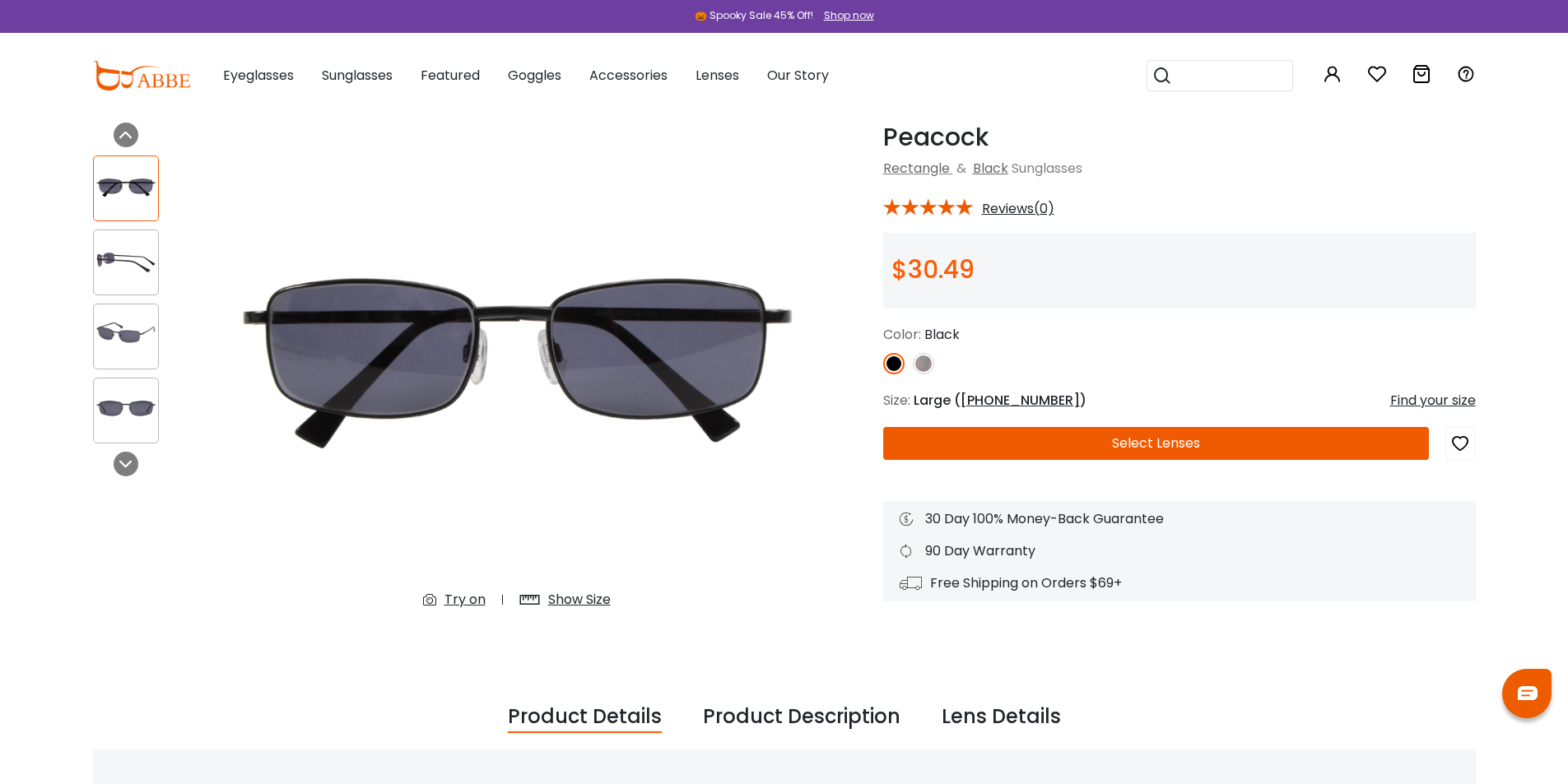
click at [1020, 436] on button "Select Lenses" at bounding box center [1155, 443] width 546 height 33
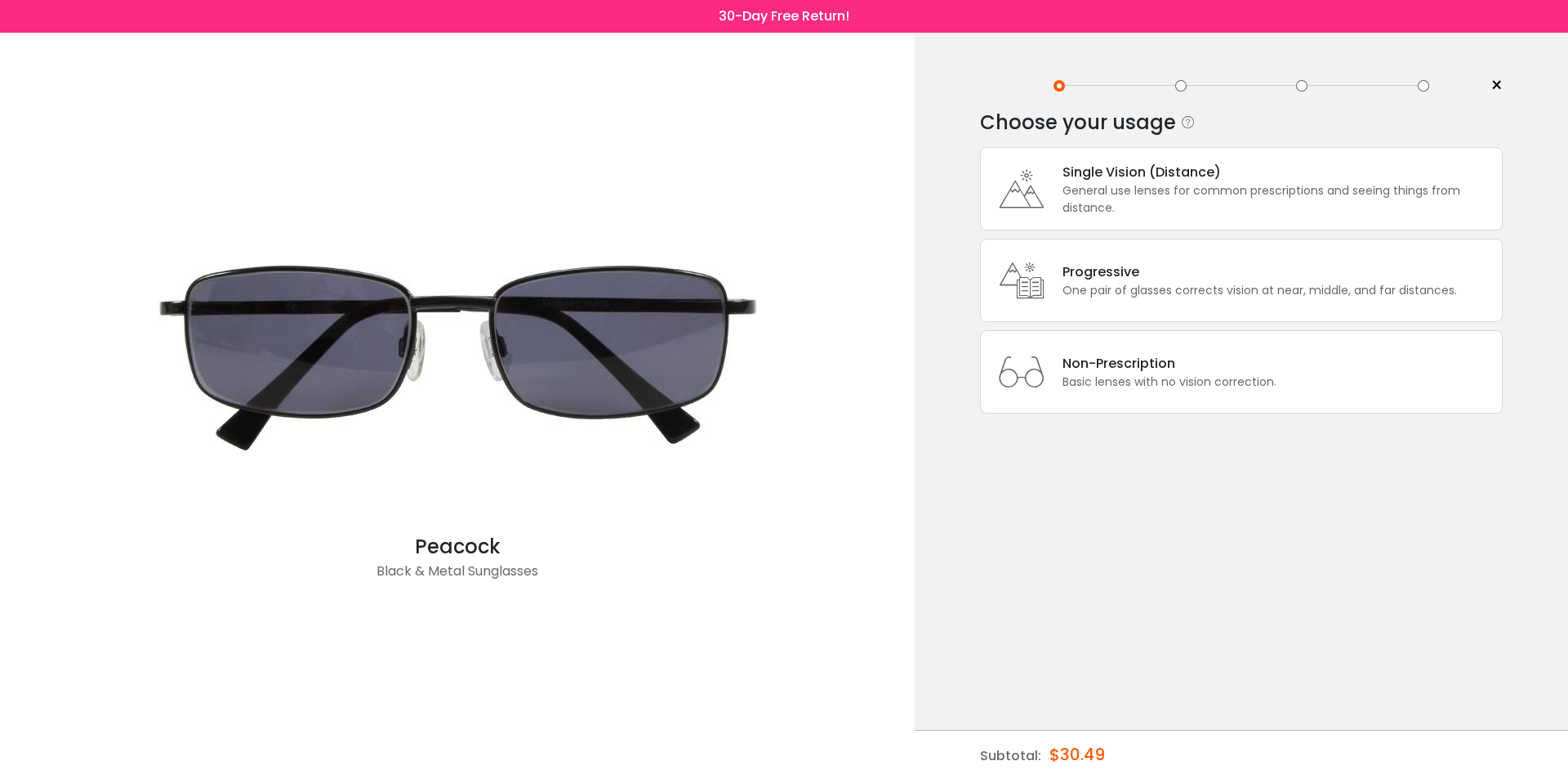
click at [1082, 183] on div "General use lenses for common prescriptions and seeing things from distance." at bounding box center [1278, 199] width 431 height 34
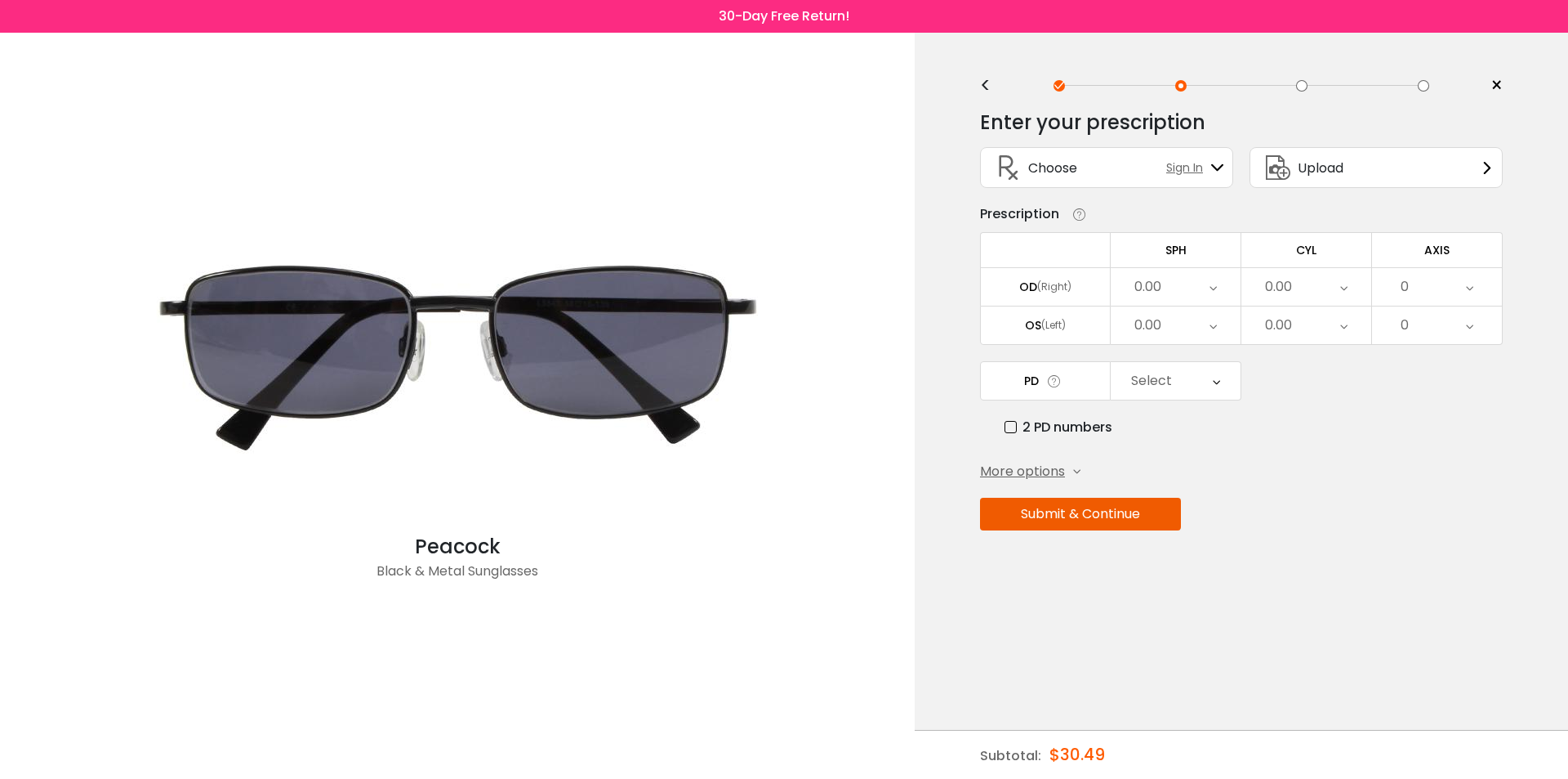
click at [1291, 281] on div "0.00" at bounding box center [1279, 287] width 27 height 33
click at [1277, 429] on li "-1.75" at bounding box center [1307, 426] width 129 height 29
click at [1311, 329] on div "0.00" at bounding box center [1307, 325] width 129 height 38
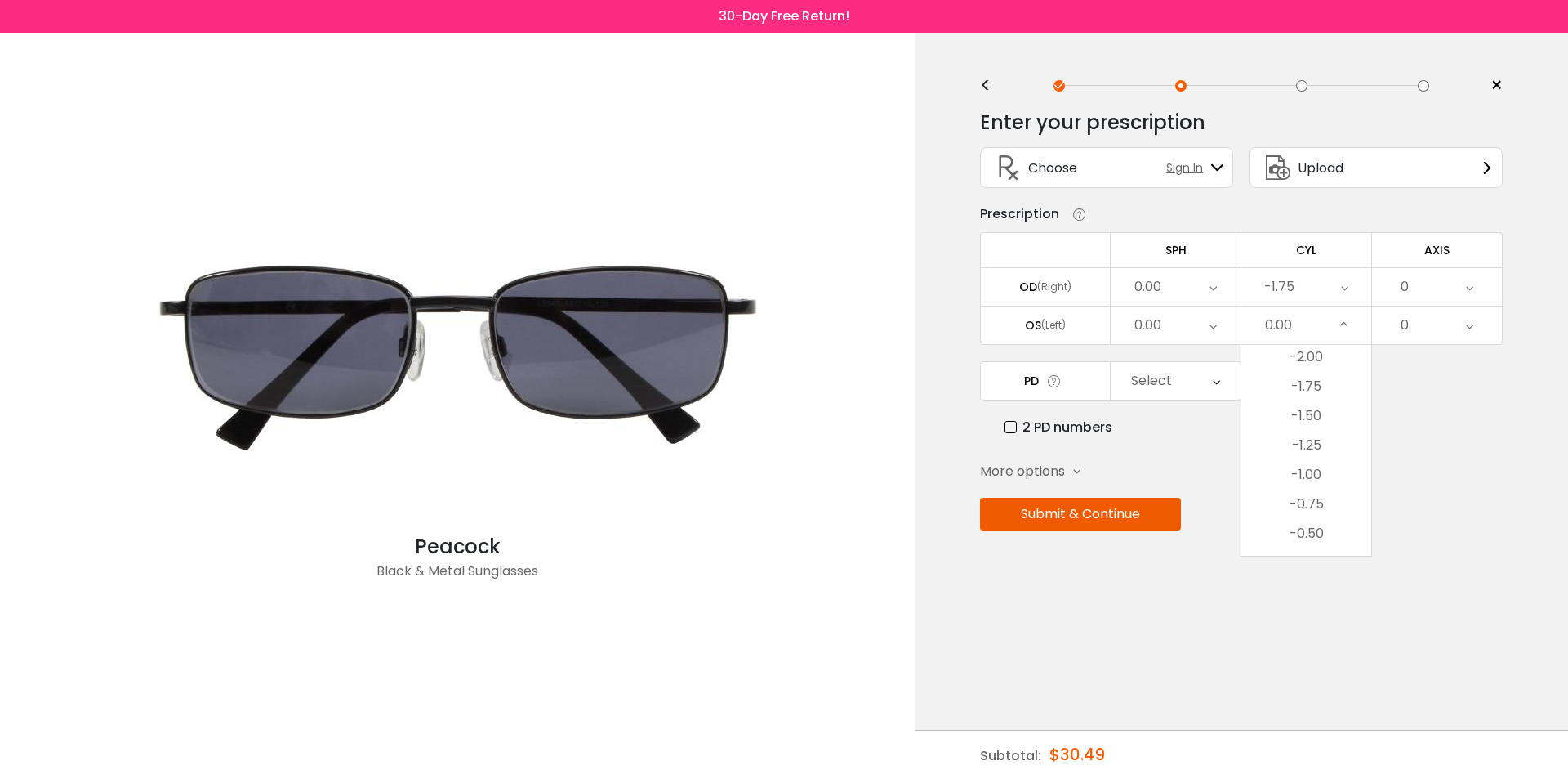
scroll to position [457, 0]
click at [1312, 376] on li "-2.00" at bounding box center [1307, 373] width 129 height 29
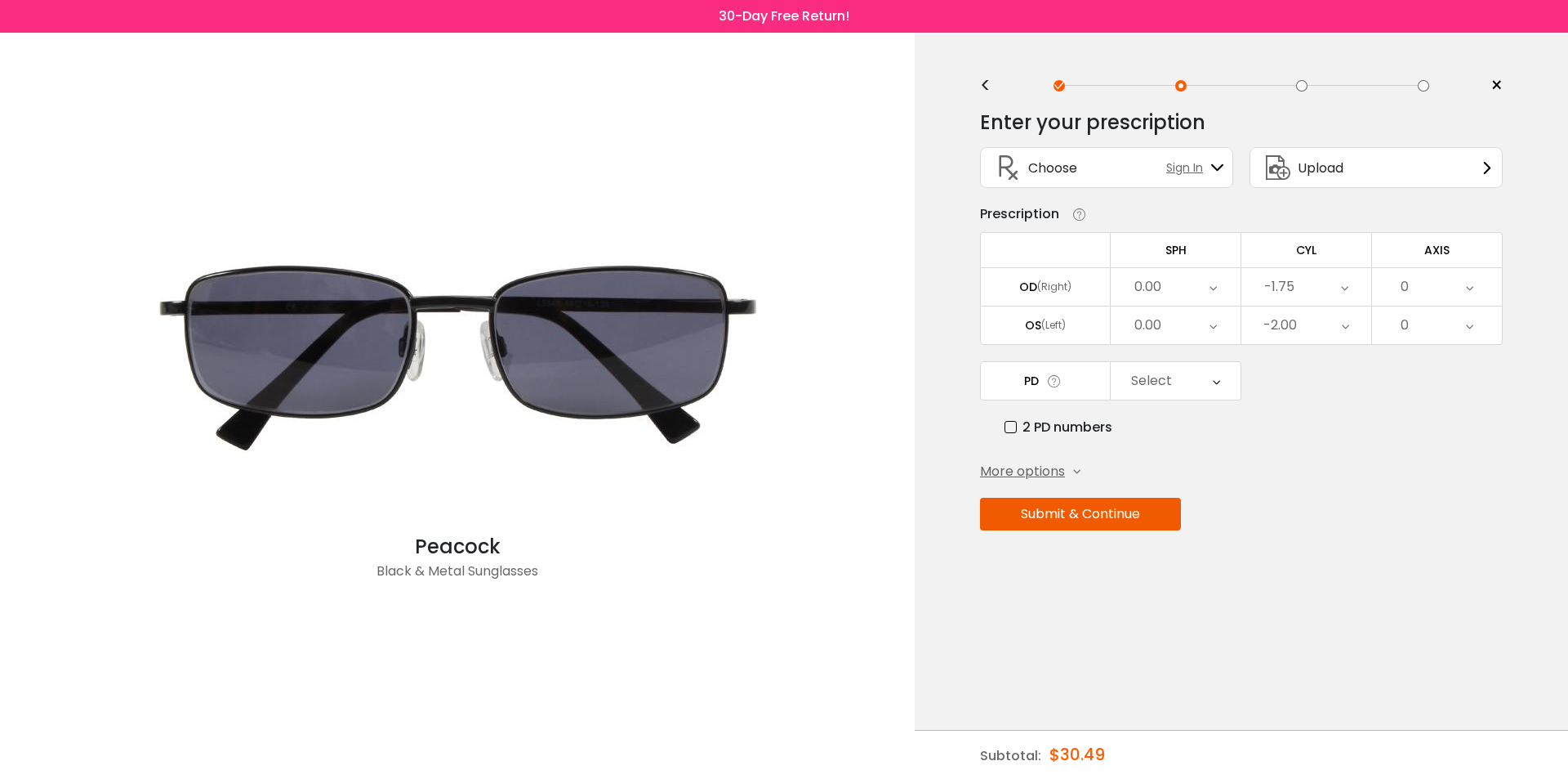
click at [1461, 289] on div "0" at bounding box center [1437, 287] width 129 height 38
click at [1446, 455] on li "10" at bounding box center [1437, 452] width 129 height 29
click at [1455, 325] on div "0" at bounding box center [1437, 325] width 129 height 38
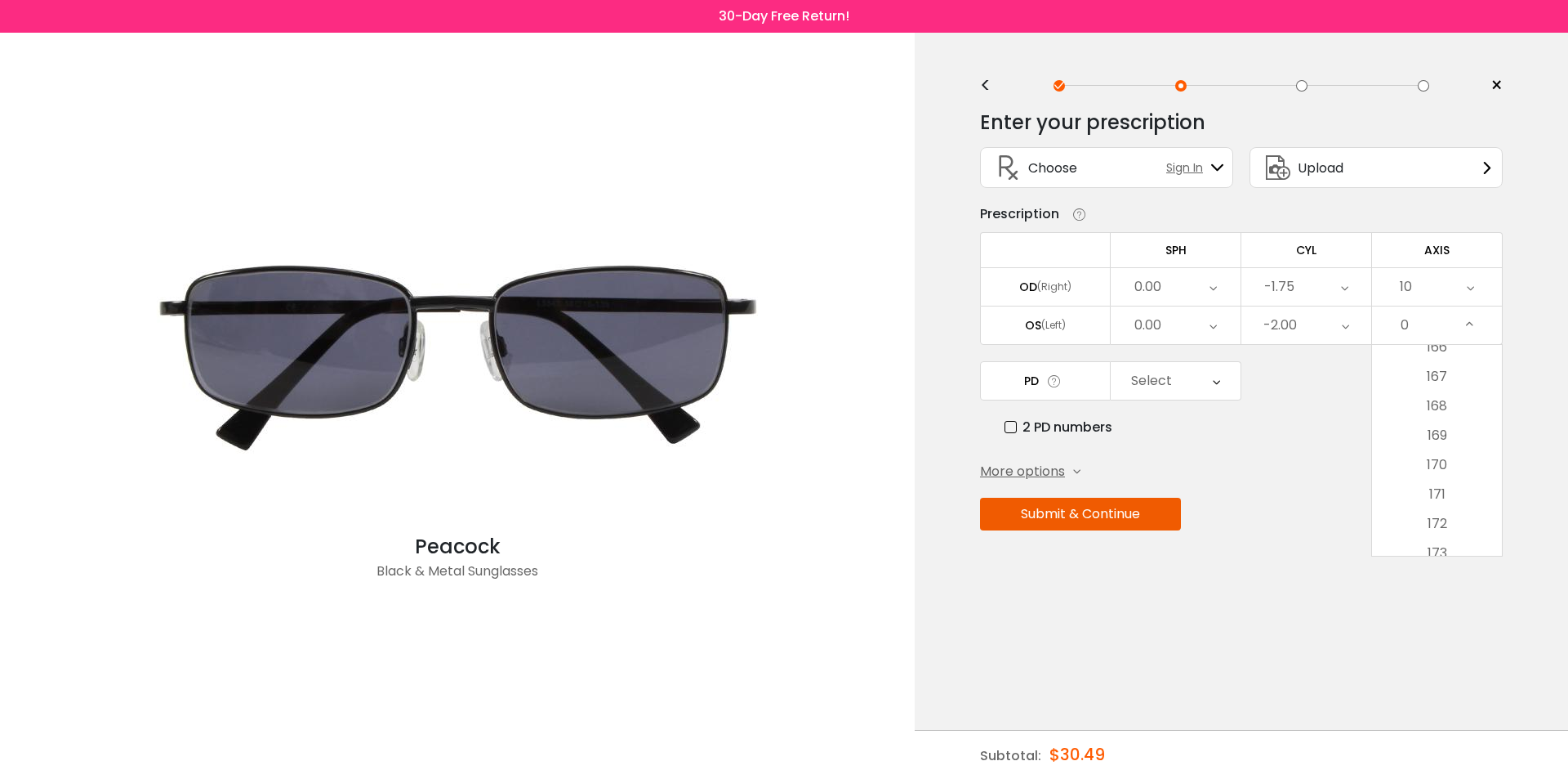
scroll to position [4903, 0]
click at [1450, 453] on li "170" at bounding box center [1437, 457] width 129 height 29
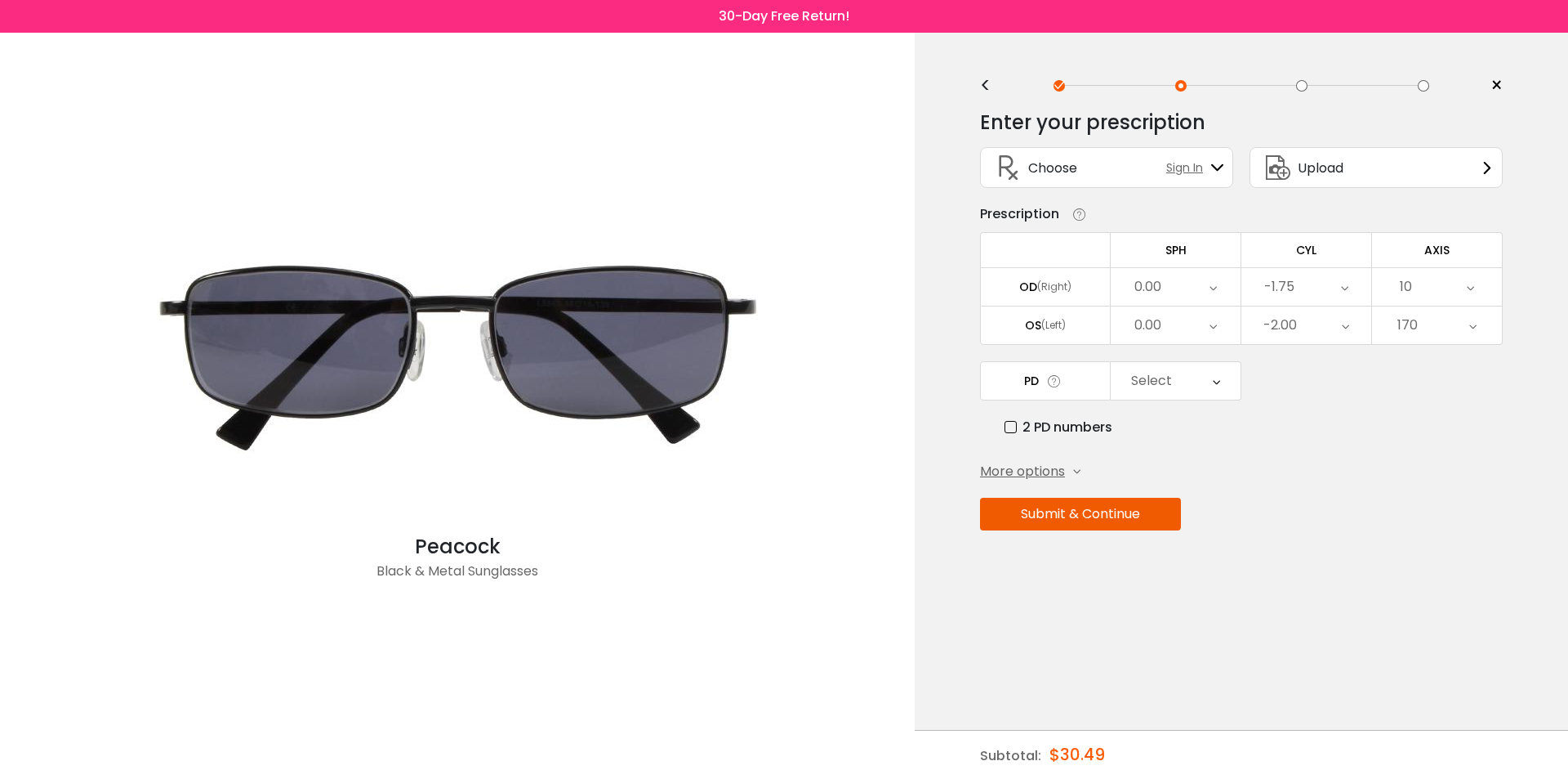
click at [1011, 425] on label "2 PD numbers" at bounding box center [1059, 427] width 108 height 20
click at [1209, 381] on div "Right PD" at bounding box center [1175, 380] width 129 height 38
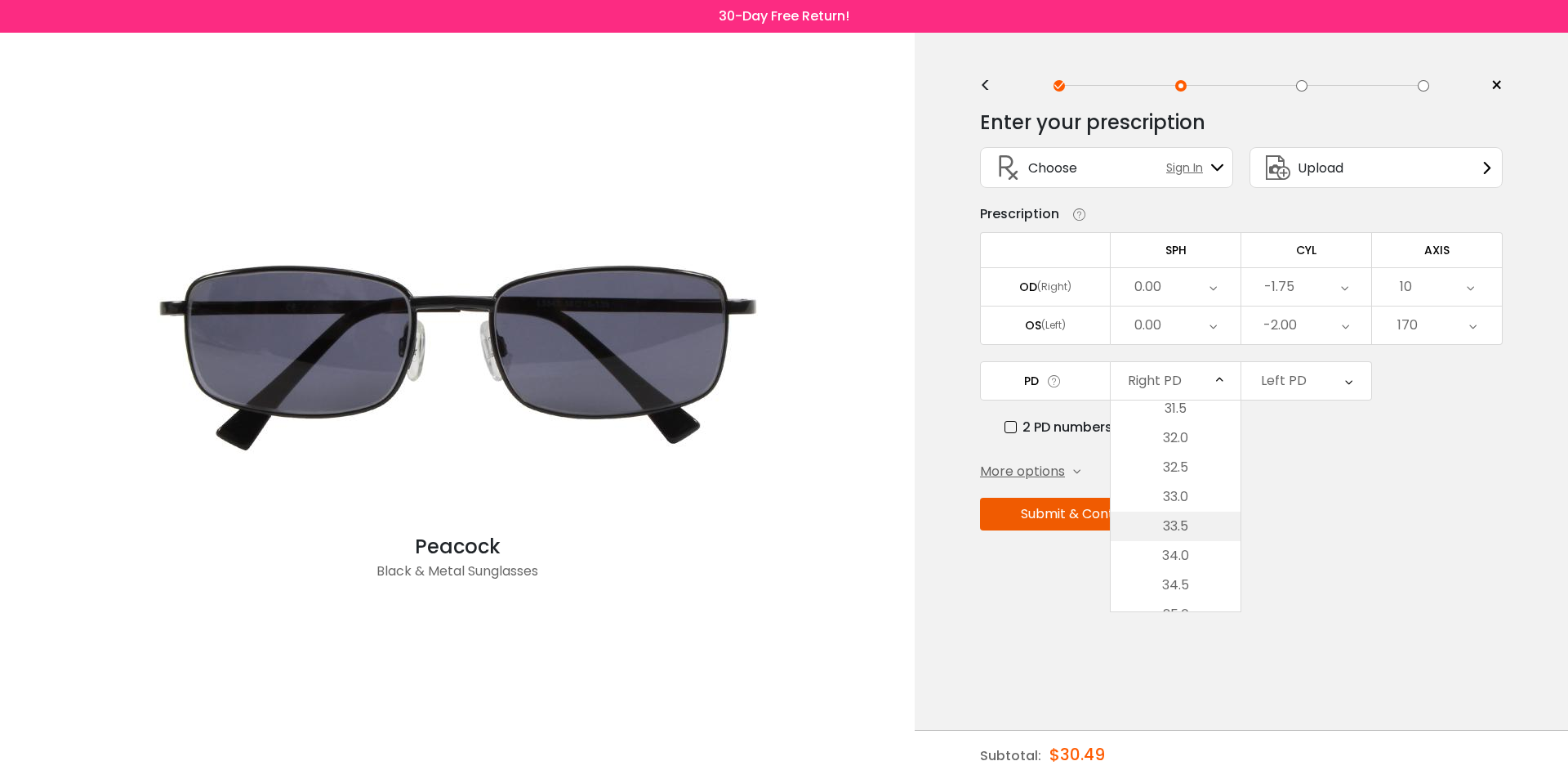
scroll to position [548, 0]
click at [1174, 517] on li "34.0" at bounding box center [1175, 514] width 129 height 29
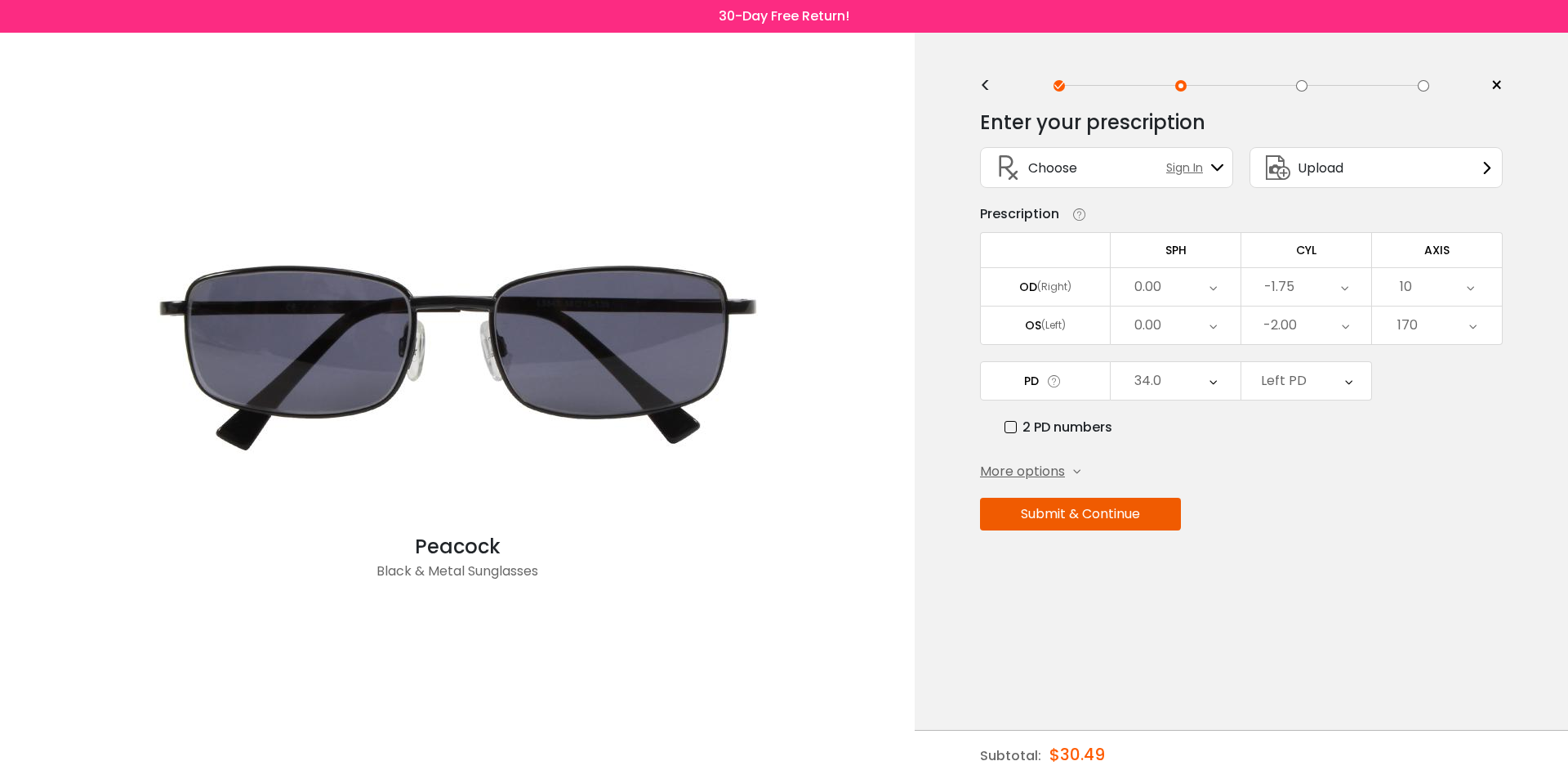
click at [1299, 372] on div "Left PD" at bounding box center [1284, 380] width 45 height 33
click at [1308, 528] on li "34.0" at bounding box center [1307, 534] width 129 height 29
click at [1262, 461] on div "Enter your prescription SPH (Sphere) Lens strength needed to correct your visio…" at bounding box center [1242, 355] width 523 height 514
click at [1052, 471] on span "More options" at bounding box center [1022, 471] width 85 height 19
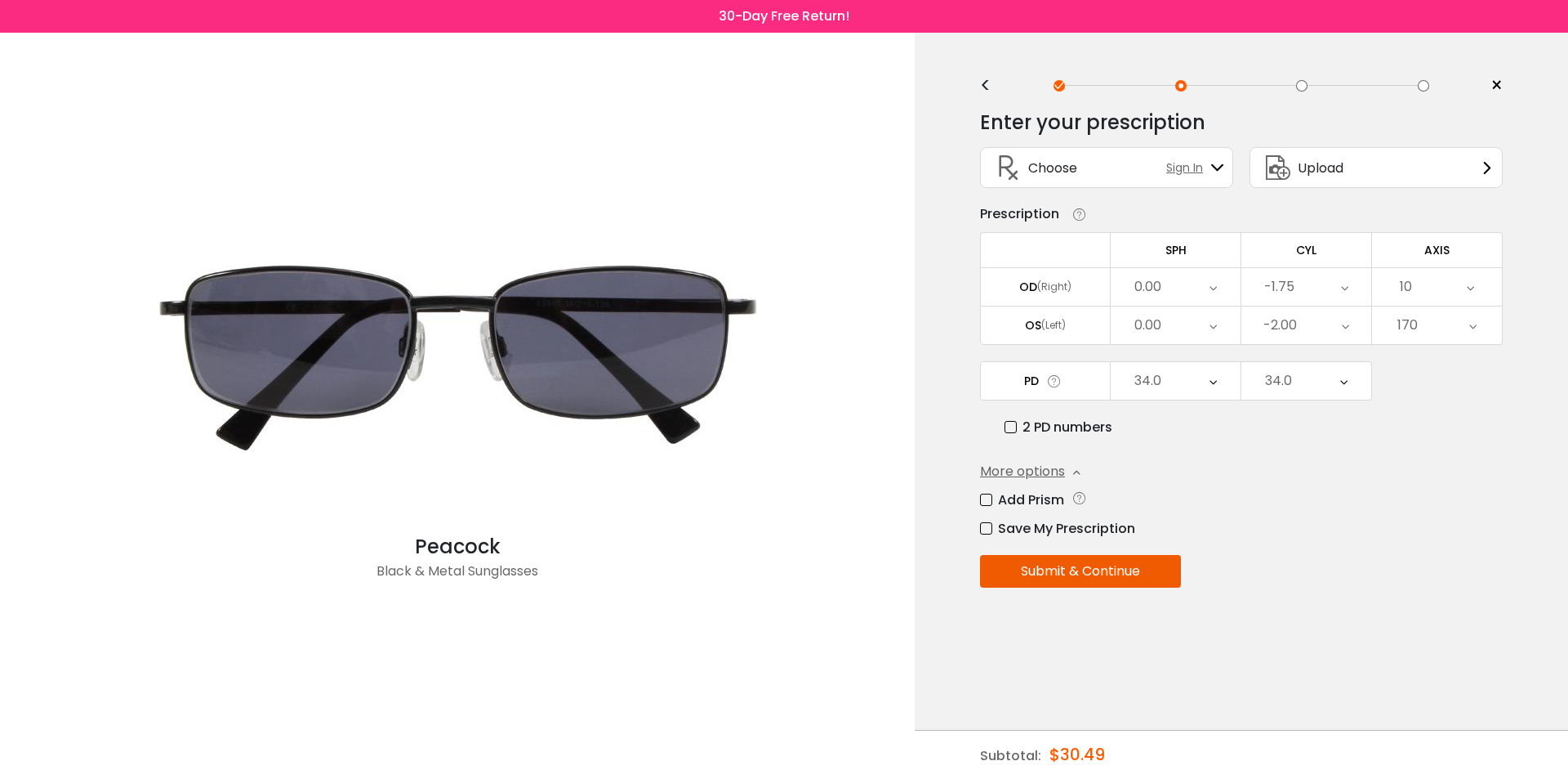
click at [1029, 574] on button "Submit & Continue" at bounding box center [1080, 571] width 201 height 33
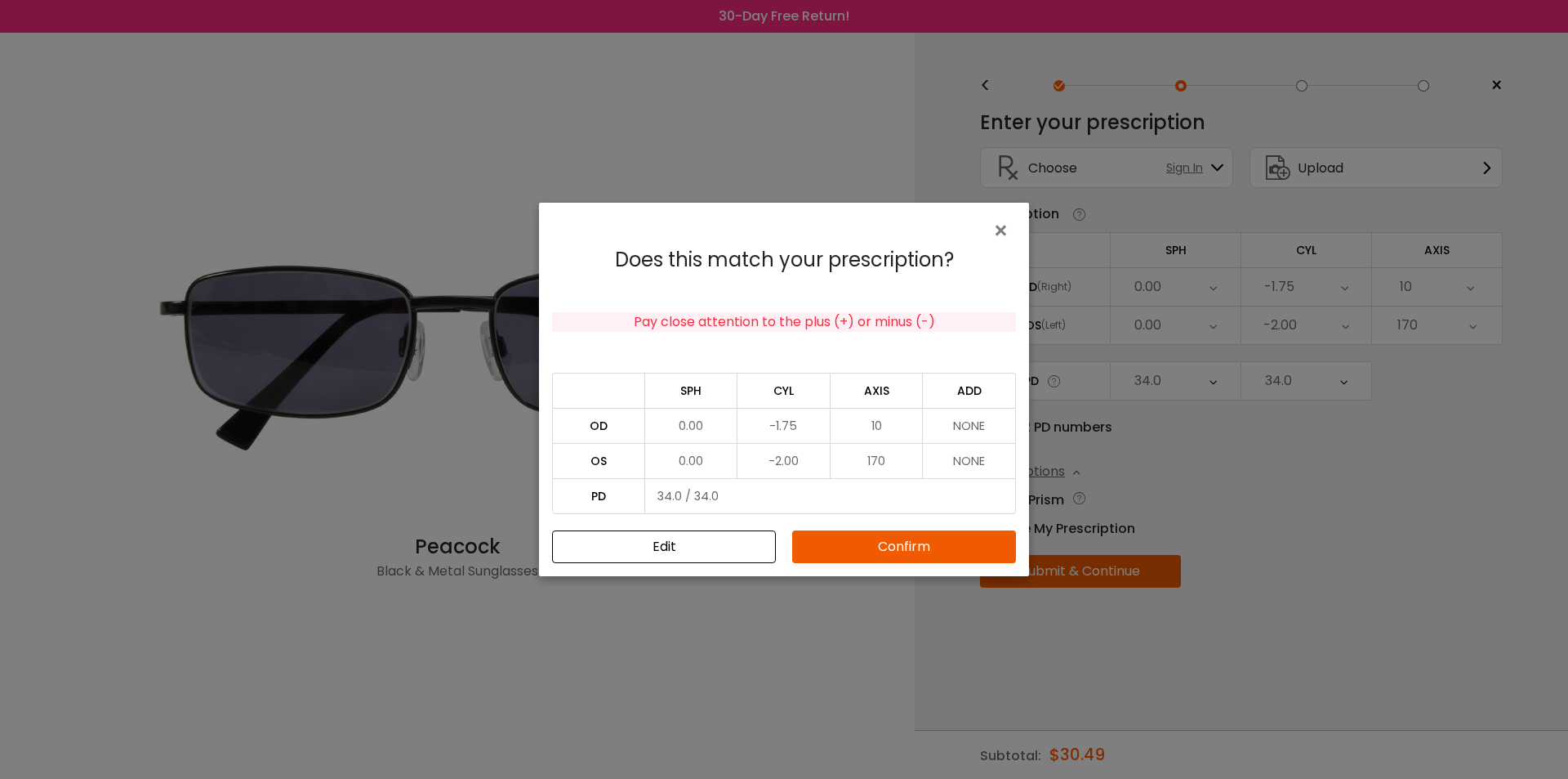
click at [899, 543] on button "Confirm" at bounding box center [904, 546] width 224 height 33
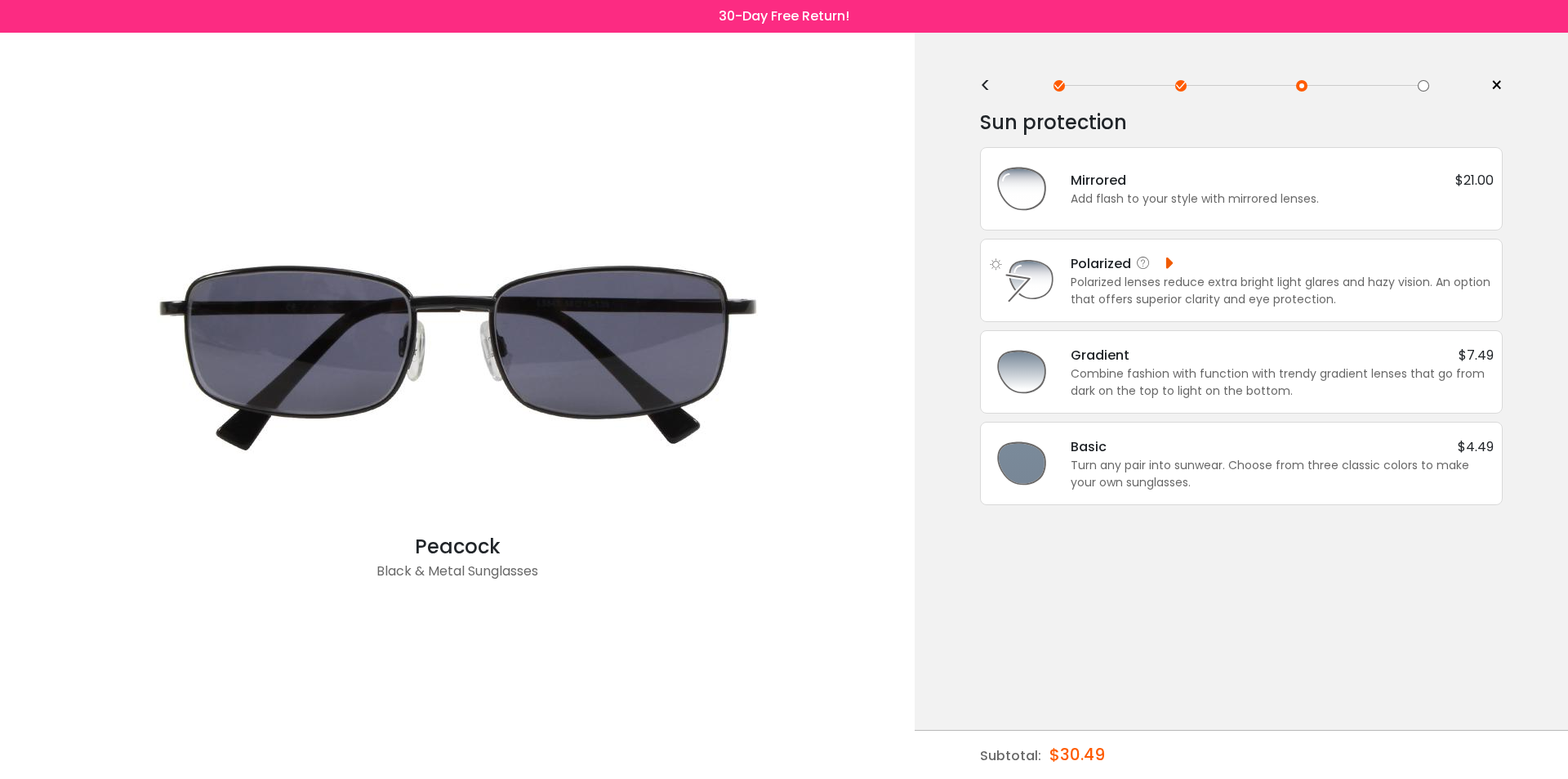
click at [1201, 282] on div "Polarized lenses reduce extra bright light glares and hazy vision. An option th…" at bounding box center [1282, 290] width 423 height 34
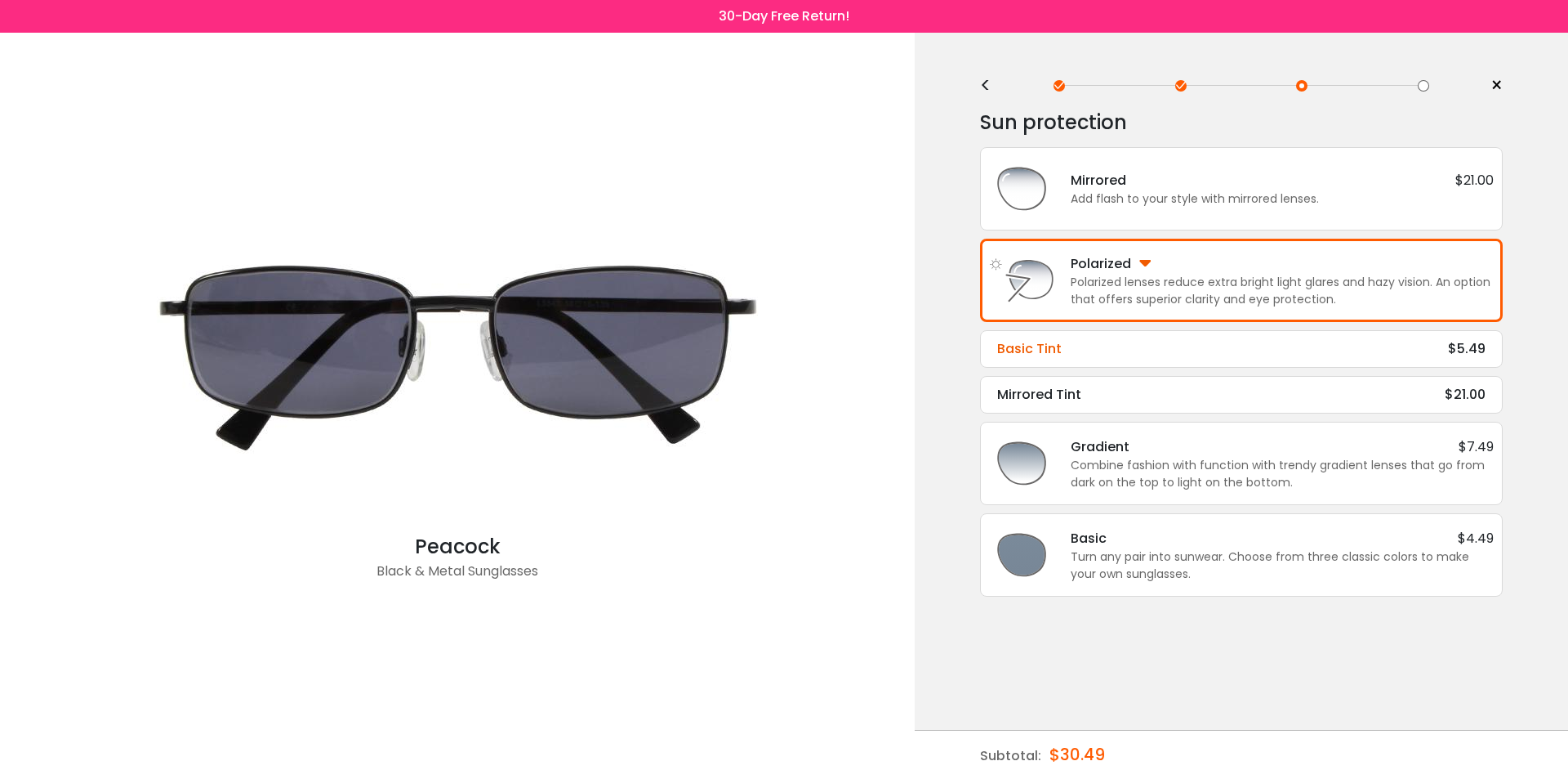
click at [1372, 354] on div "Basic Tint $5.49" at bounding box center [1241, 348] width 488 height 19
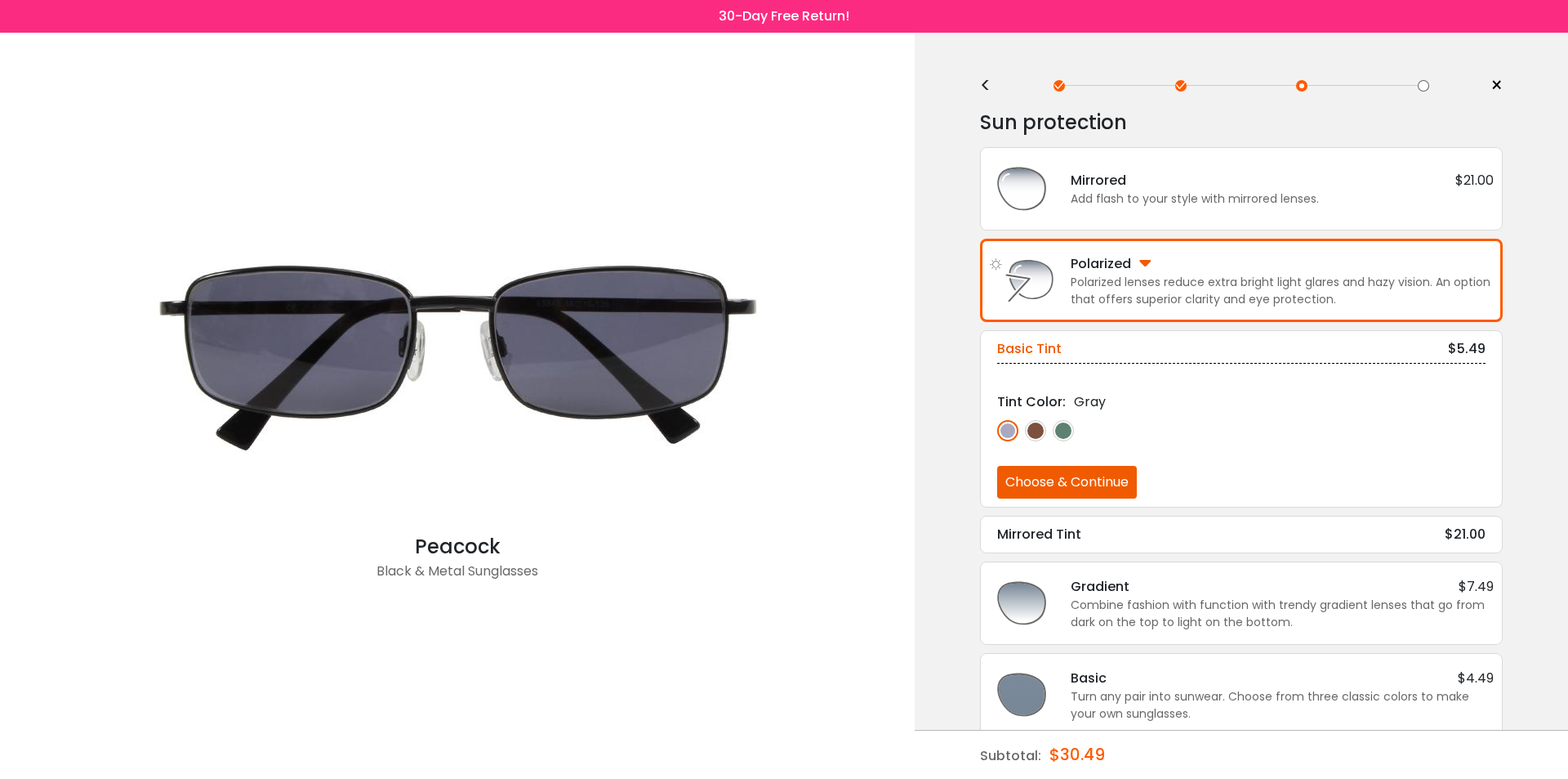
click at [1032, 436] on img at bounding box center [1035, 430] width 21 height 21
click at [1059, 434] on img at bounding box center [1063, 430] width 21 height 21
click at [1012, 439] on img at bounding box center [1007, 430] width 21 height 21
click at [1059, 488] on button "Choose & Continue" at bounding box center [1067, 482] width 140 height 33
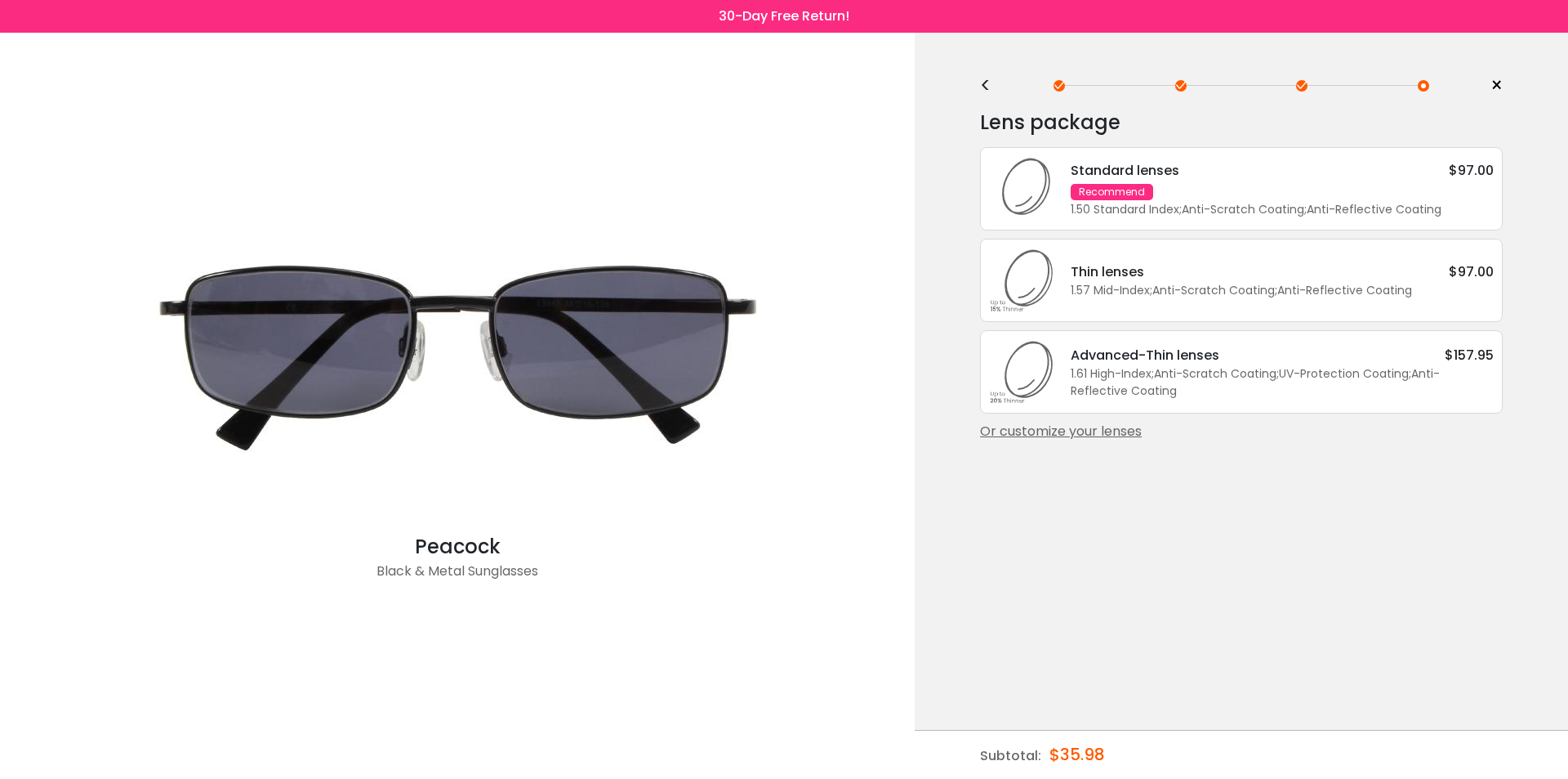
click at [1273, 186] on div "Standard lenses $97.00 Recommend 1.50 Standard Index ; Anti-Scratch Coating ; A…" at bounding box center [1274, 188] width 440 height 58
